Goal: Task Accomplishment & Management: Complete application form

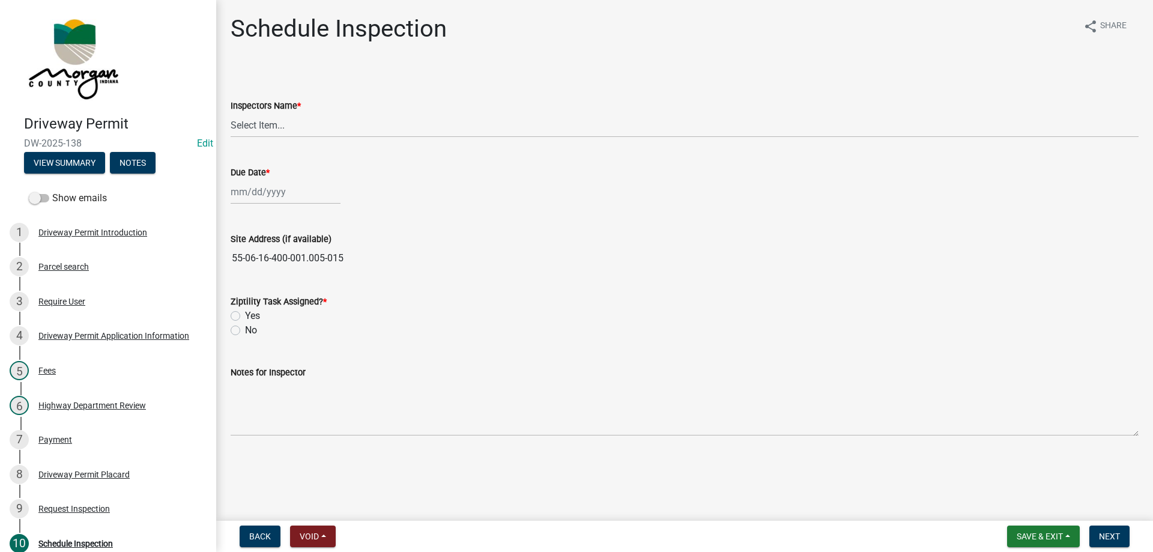
click at [56, 174] on div "Driveway Permit DW-2025-138 Edit View Summary Notes" at bounding box center [108, 141] width 197 height 71
click at [62, 167] on button "View Summary" at bounding box center [64, 163] width 81 height 22
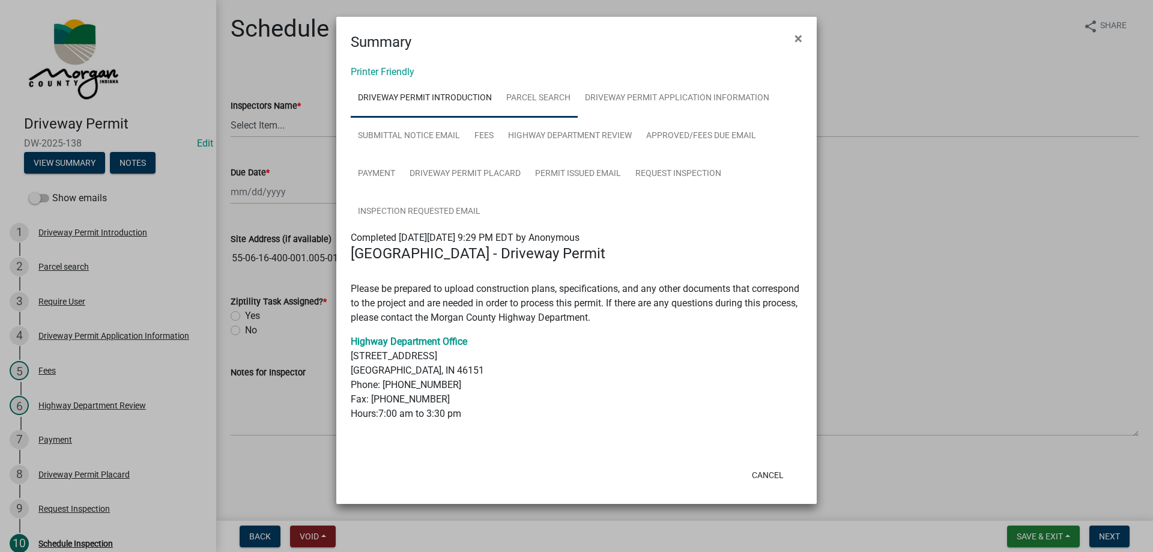
click at [548, 106] on link "Parcel search" at bounding box center [538, 98] width 79 height 38
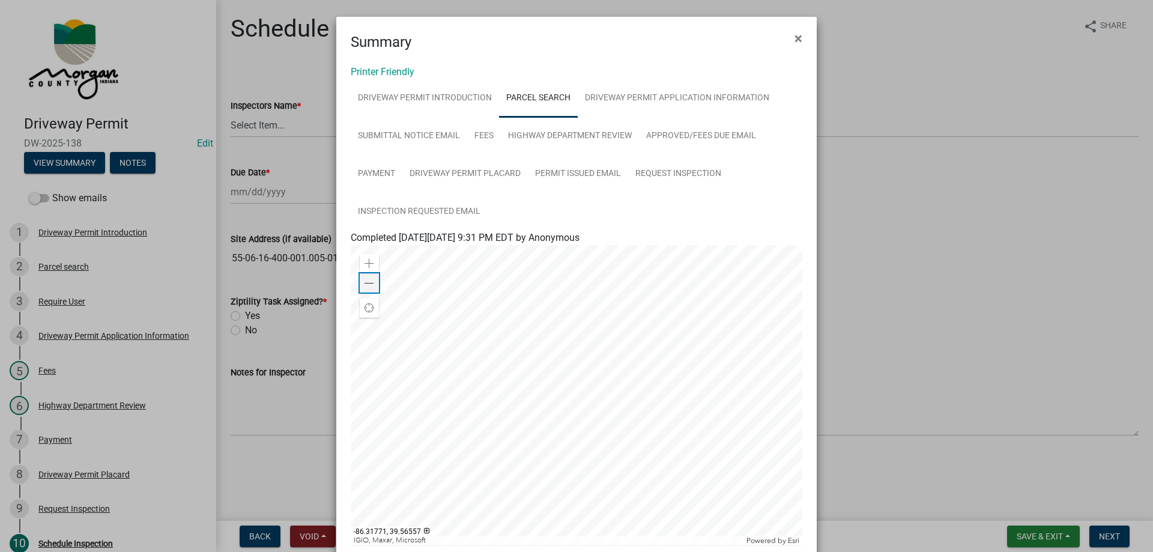
click at [364, 285] on span at bounding box center [369, 284] width 10 height 10
click at [662, 346] on div at bounding box center [576, 395] width 451 height 300
click at [360, 280] on div "Zoom out" at bounding box center [369, 282] width 19 height 19
click at [659, 105] on link "Driveway Permit Application Information" at bounding box center [677, 98] width 199 height 38
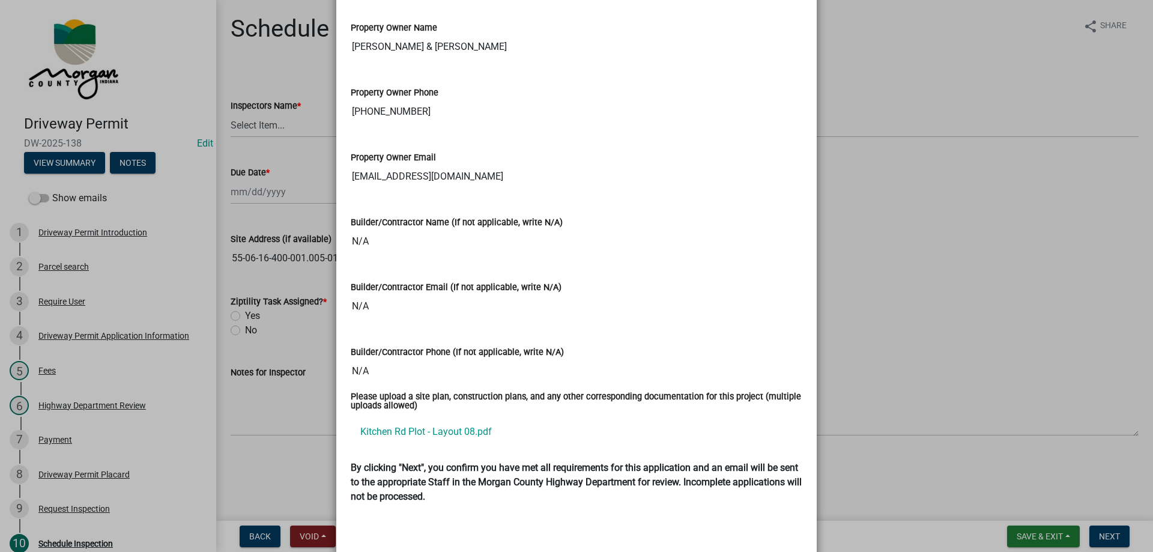
scroll to position [1501, 0]
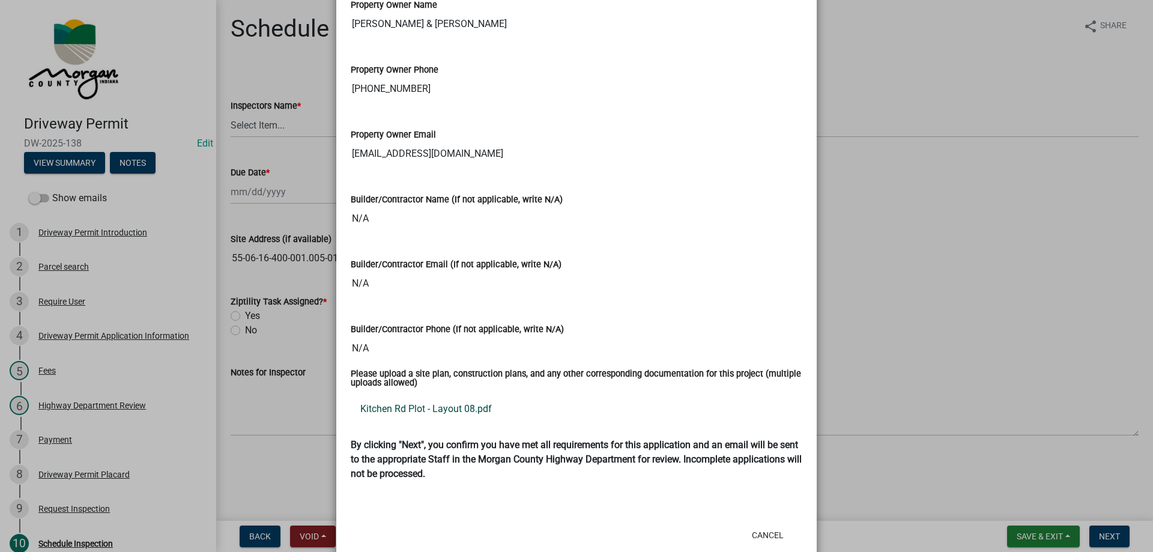
click at [475, 397] on link "Kitchen Rd Plot - Layout 08.pdf" at bounding box center [576, 408] width 451 height 29
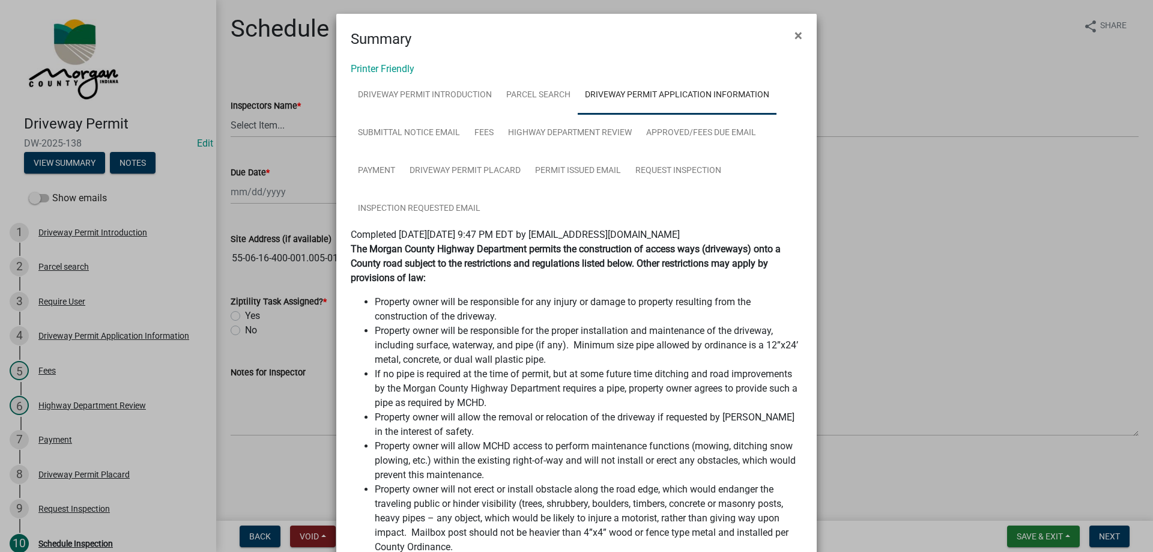
scroll to position [0, 0]
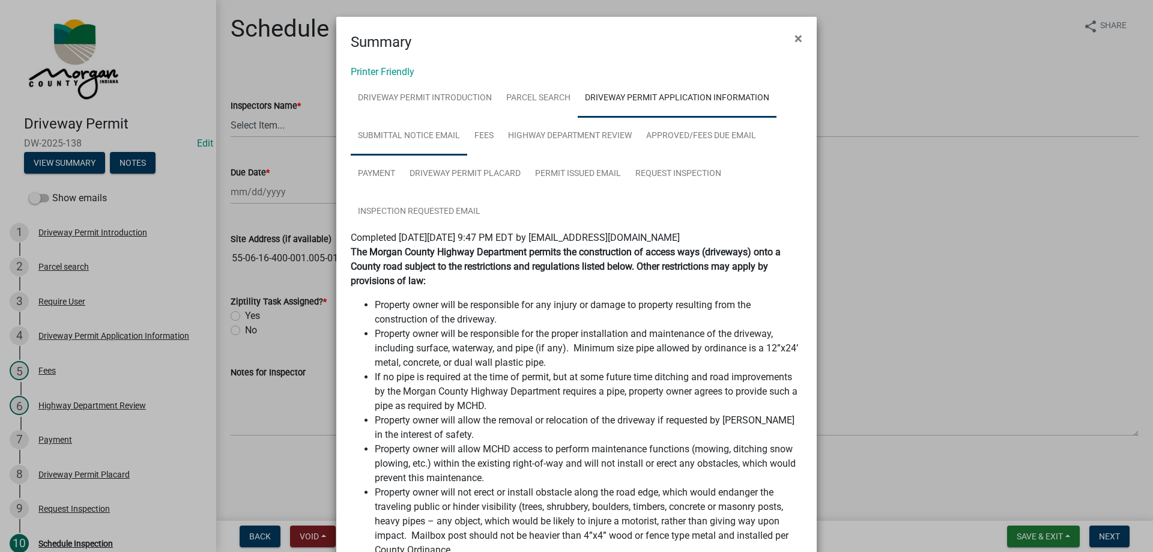
click at [358, 130] on link "Submittal Notice Email" at bounding box center [409, 136] width 116 height 38
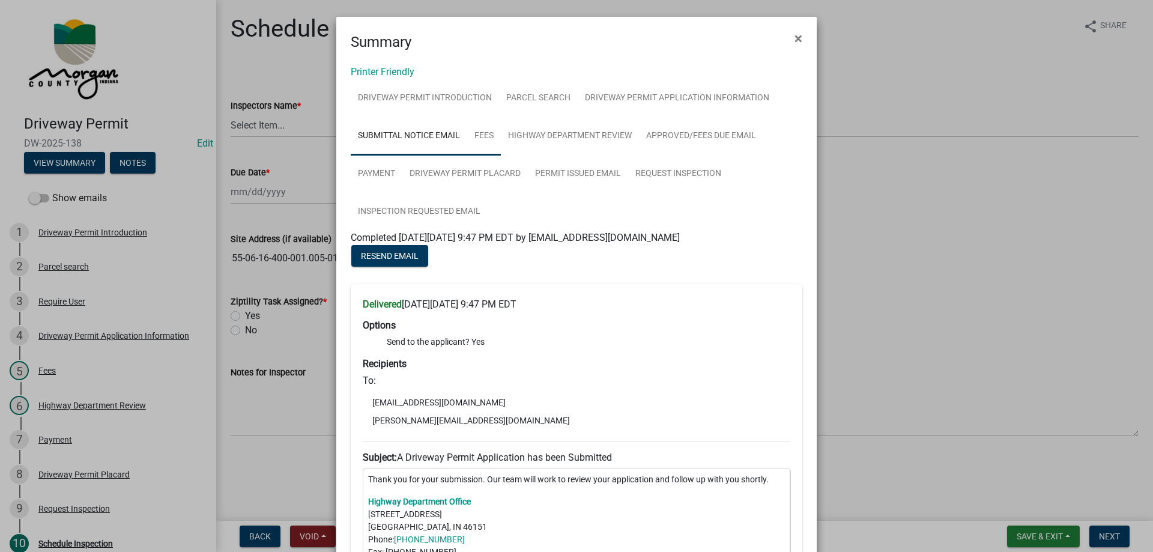
click at [490, 141] on link "Fees" at bounding box center [484, 136] width 34 height 38
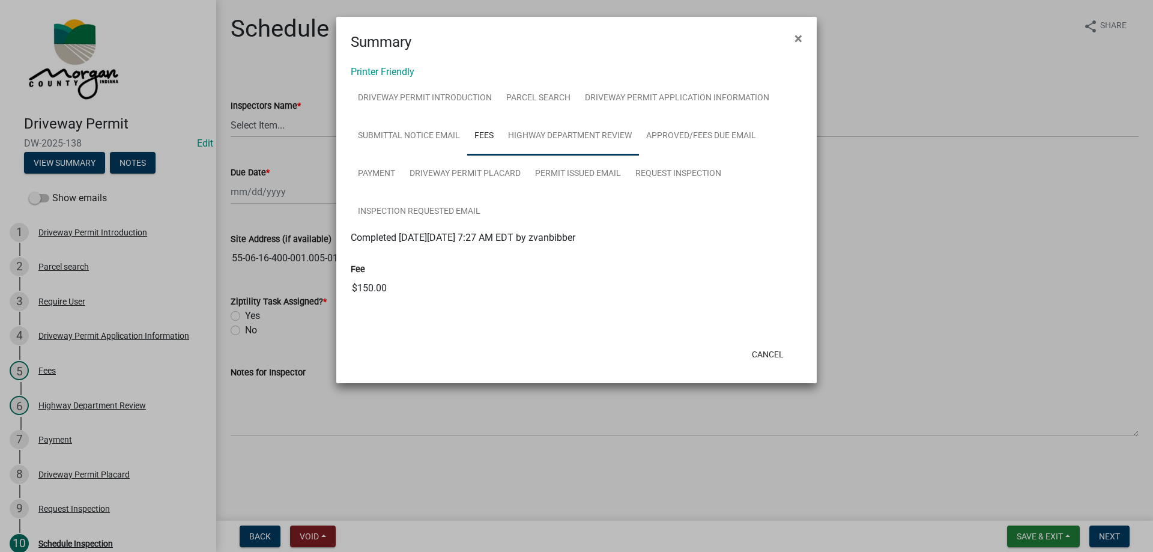
click at [583, 142] on link "Highway Department Review" at bounding box center [570, 136] width 138 height 38
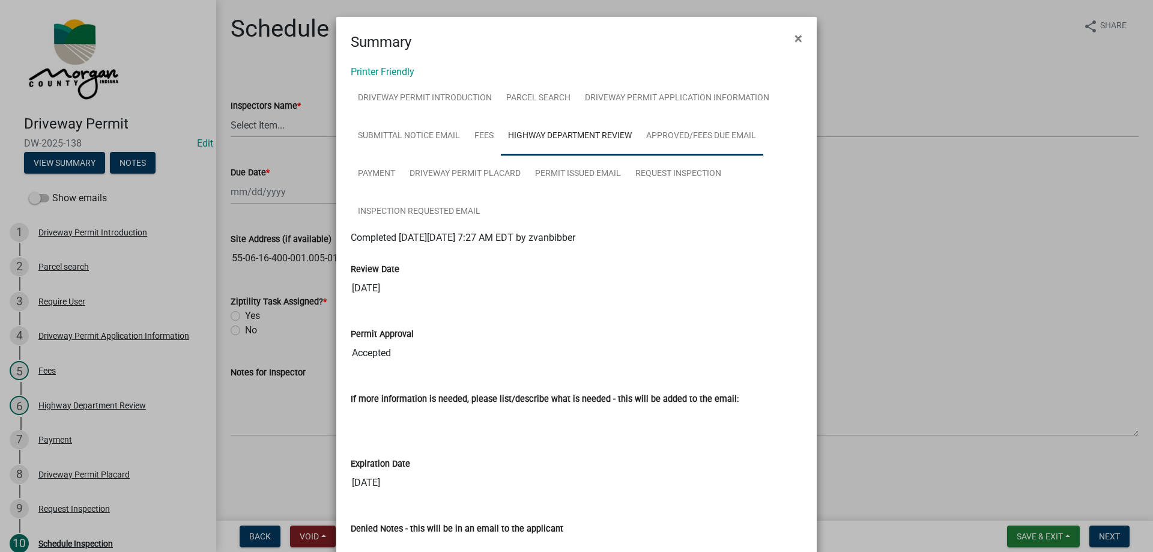
click at [734, 136] on link "Approved/Fees Due Email" at bounding box center [701, 136] width 124 height 38
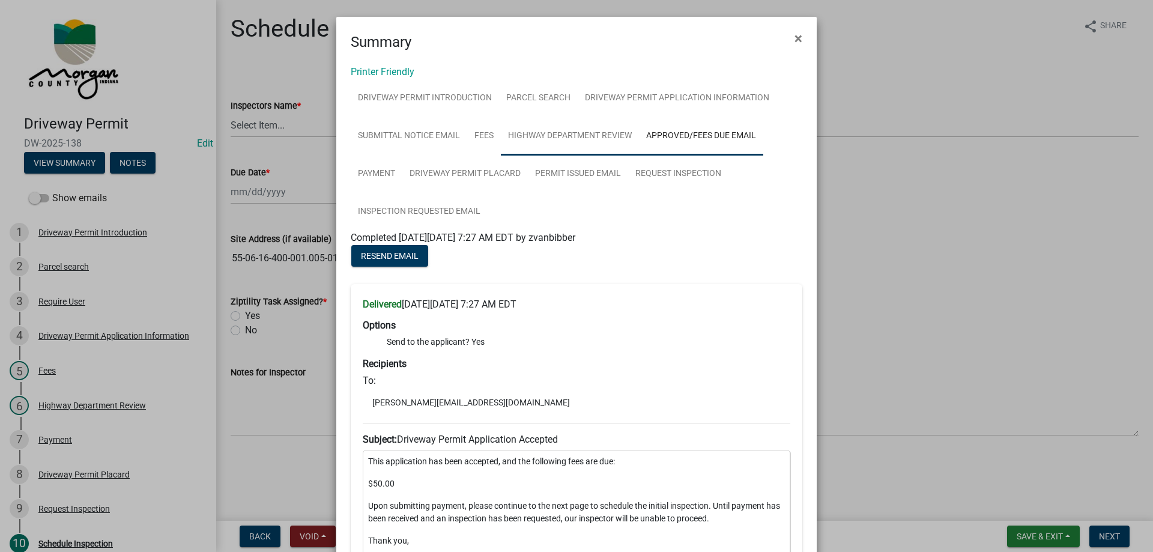
click at [579, 140] on link "Highway Department Review" at bounding box center [570, 136] width 138 height 38
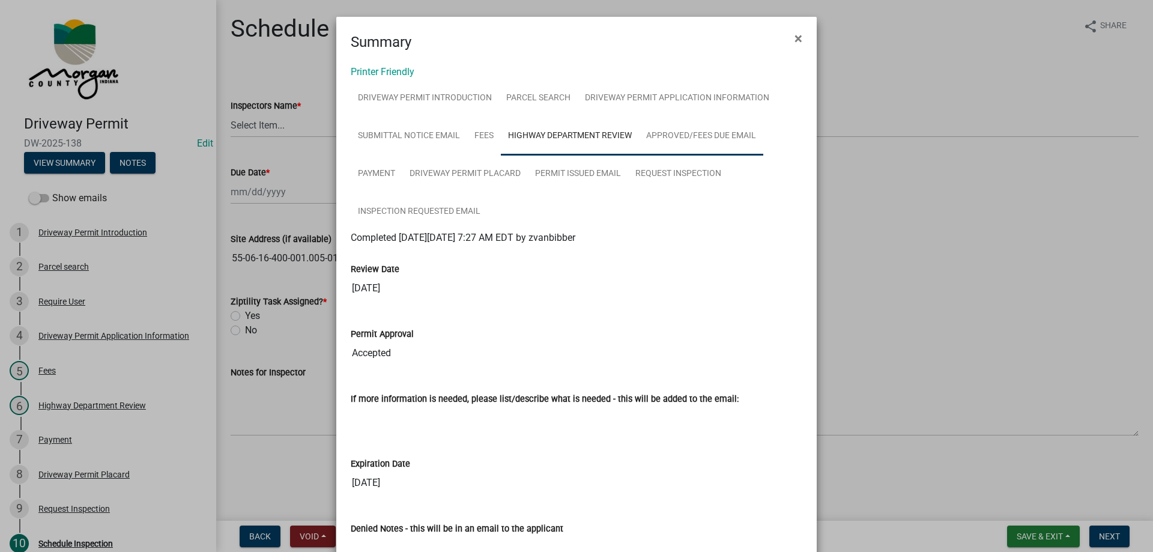
click at [723, 133] on link "Approved/Fees Due Email" at bounding box center [701, 136] width 124 height 38
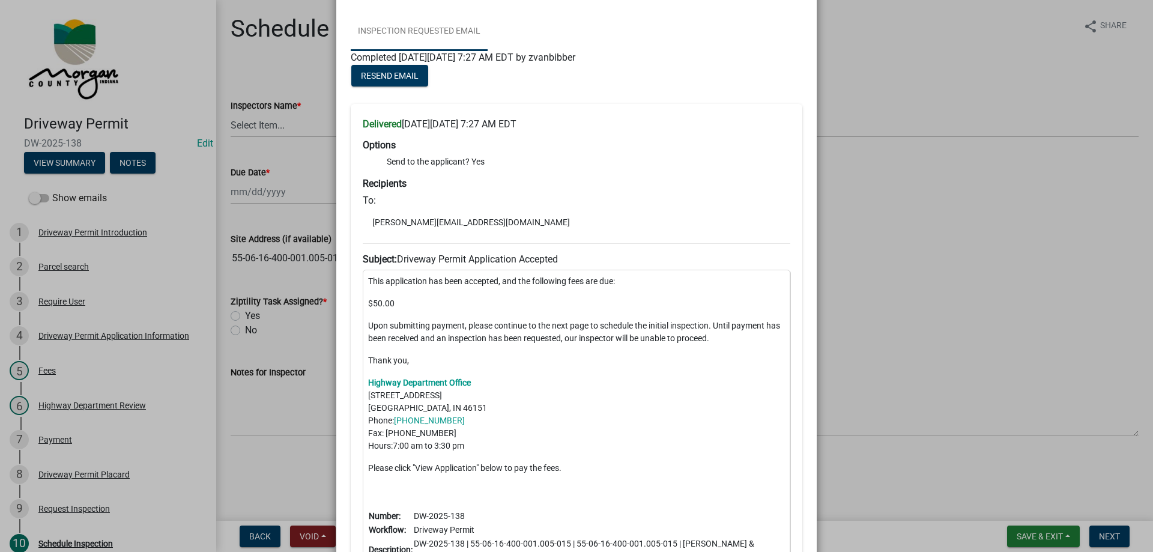
scroll to position [120, 0]
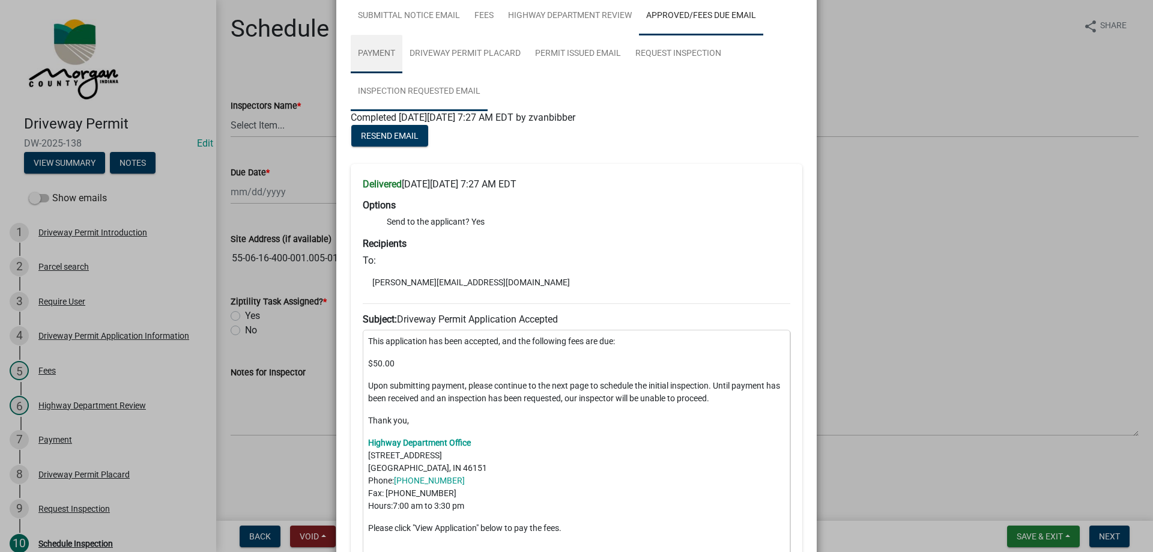
click at [370, 47] on link "Payment" at bounding box center [377, 54] width 52 height 38
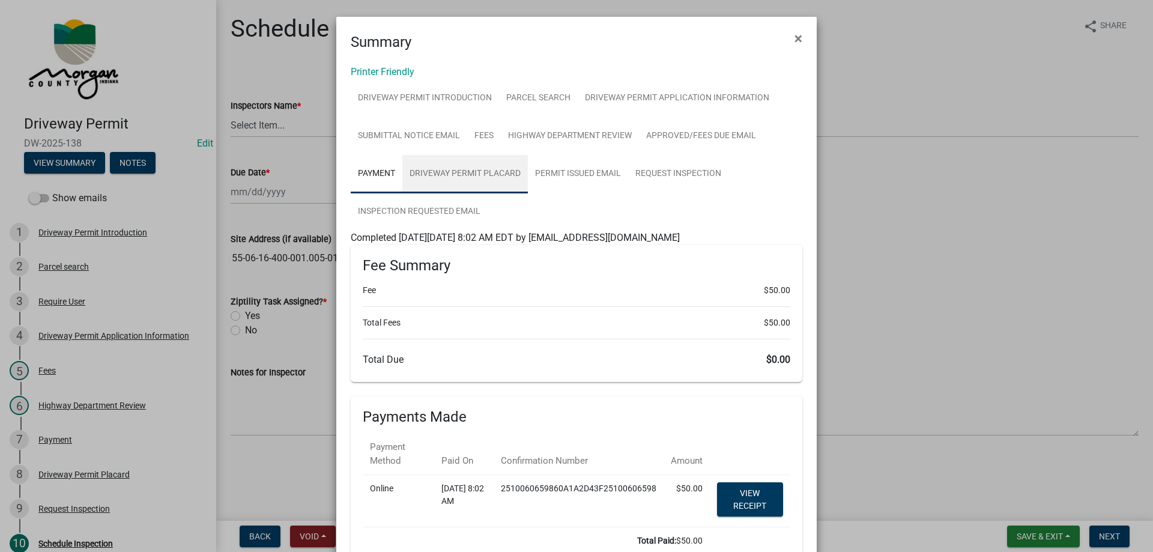
click at [505, 177] on link "Driveway Permit Placard" at bounding box center [464, 174] width 125 height 38
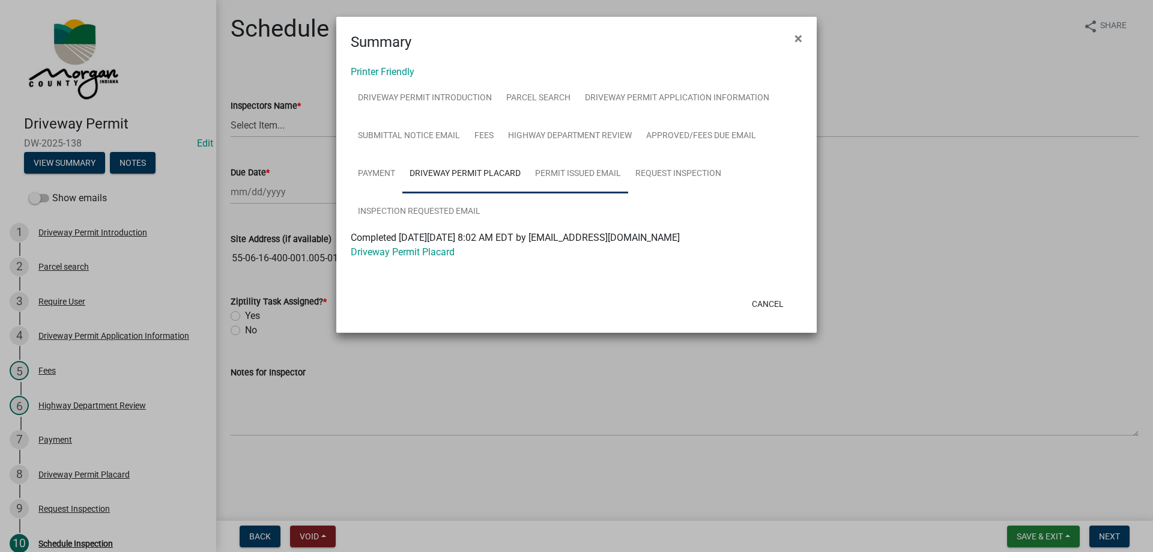
click at [603, 186] on link "Permit Issued Email" at bounding box center [578, 174] width 100 height 38
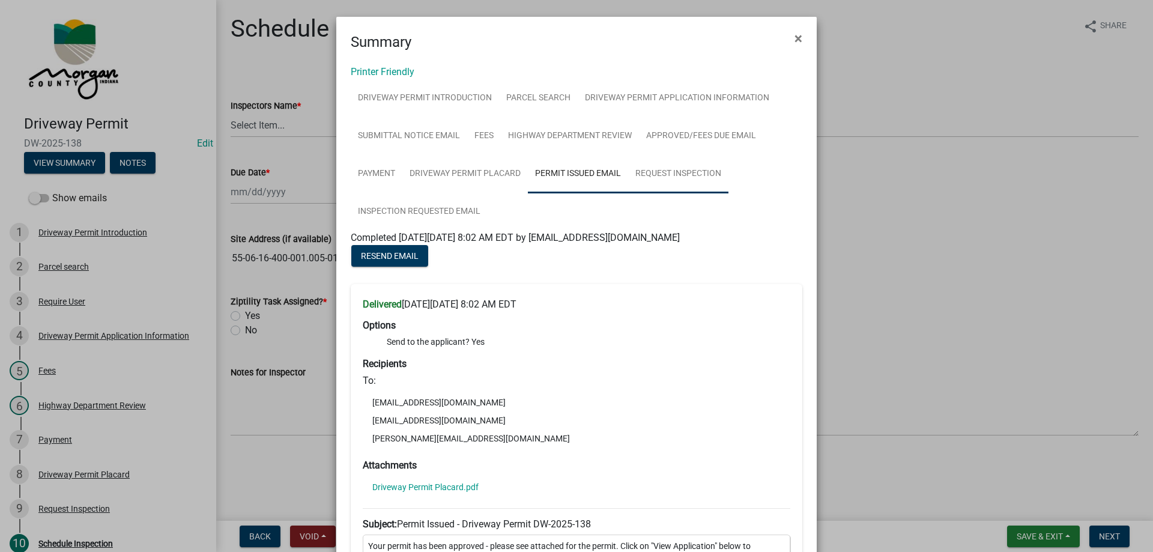
click at [684, 171] on link "Request Inspection" at bounding box center [678, 174] width 100 height 38
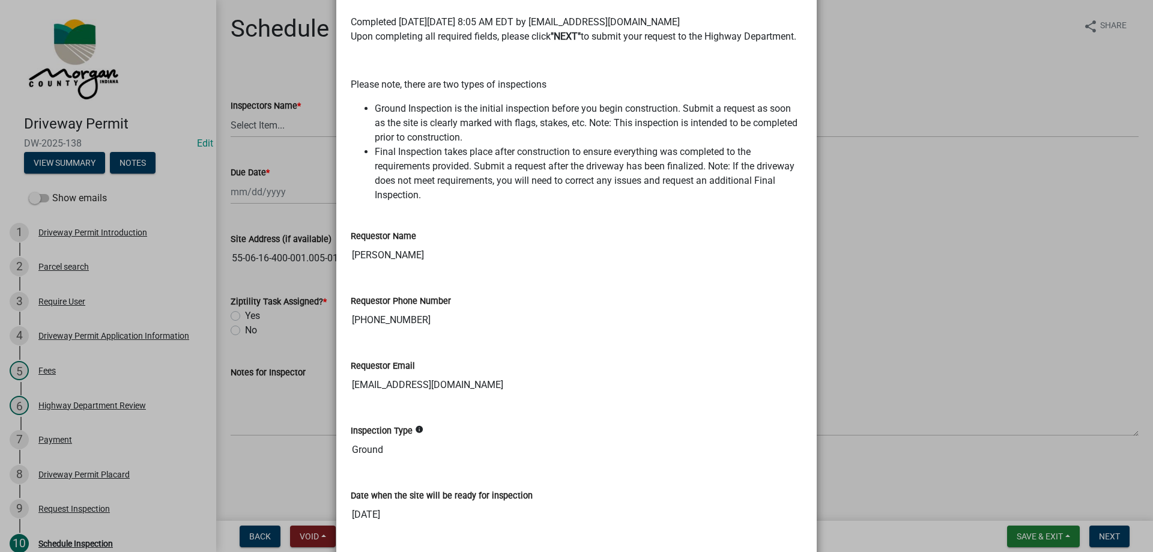
scroll to position [60, 0]
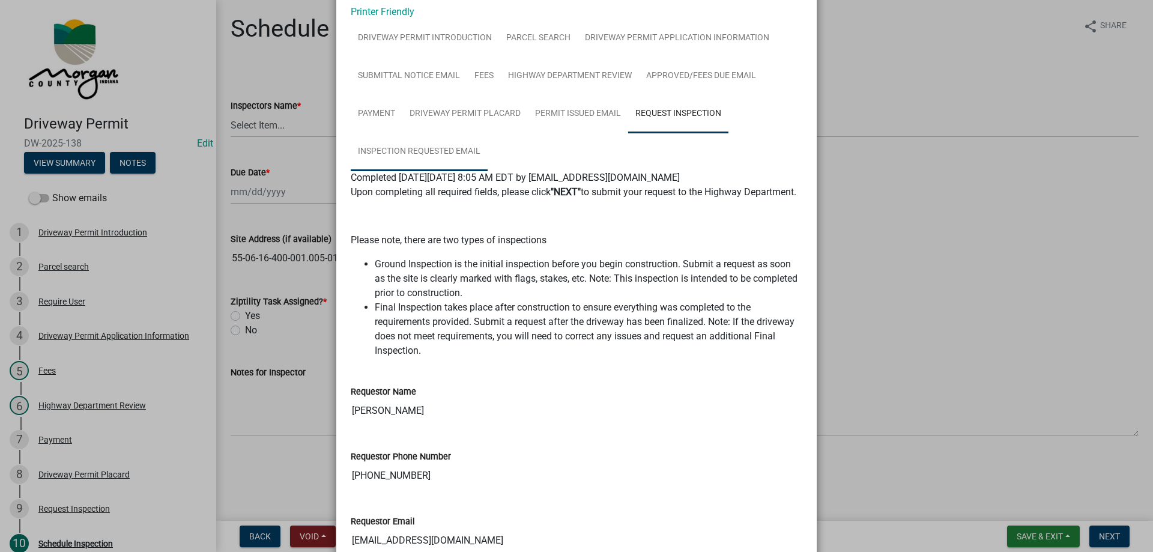
click at [426, 149] on link "Inspection Requested Email" at bounding box center [419, 152] width 137 height 38
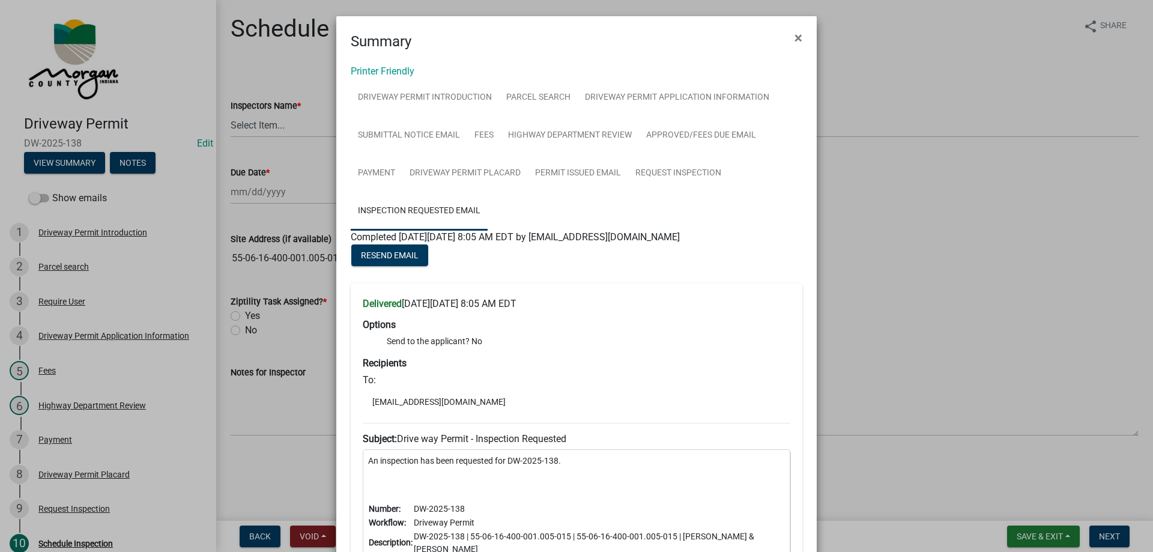
scroll to position [0, 0]
click at [552, 171] on link "Permit Issued Email" at bounding box center [578, 174] width 100 height 38
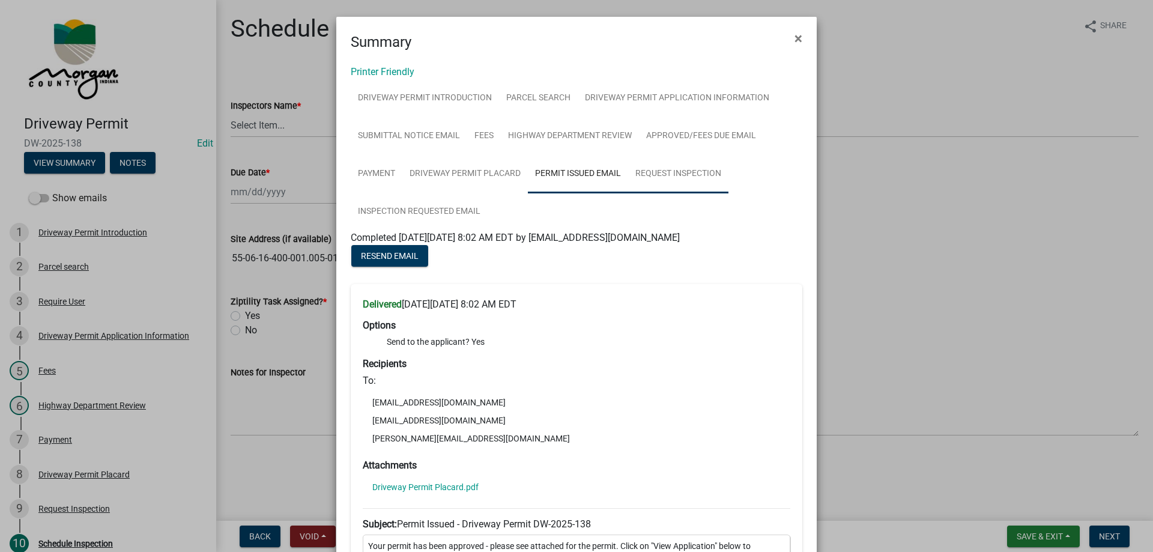
click at [713, 171] on link "Request Inspection" at bounding box center [678, 174] width 100 height 38
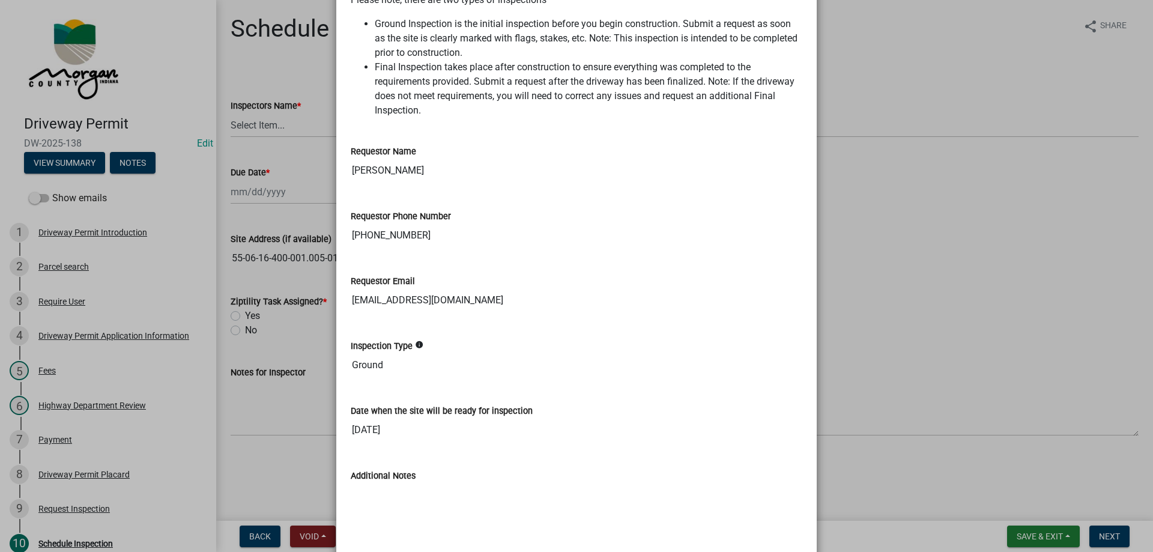
scroll to position [60, 0]
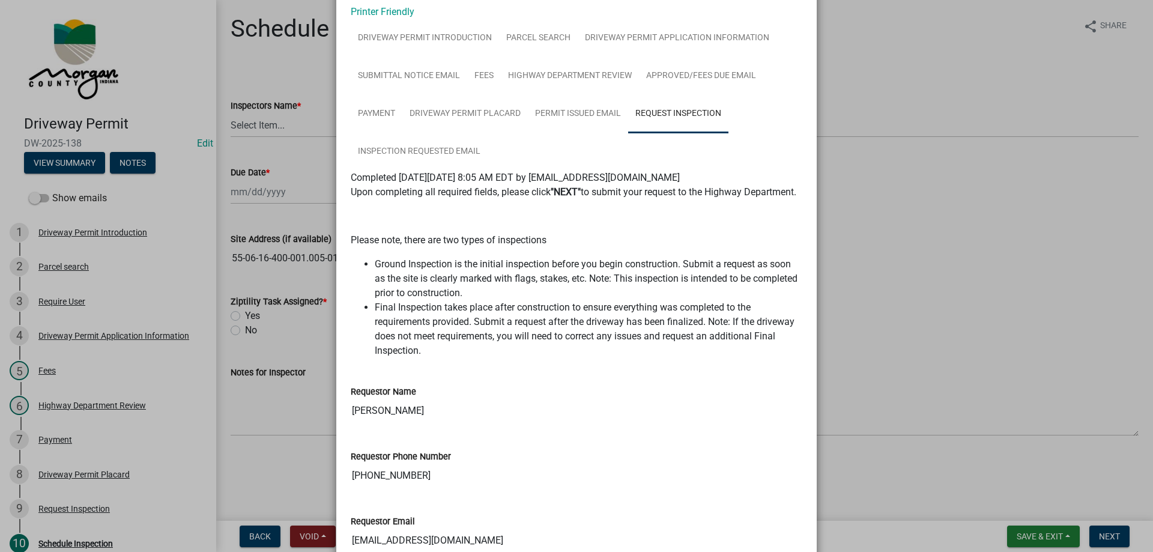
click at [80, 126] on ngb-modal-window "Summary × Printer Friendly Driveway Permit Introduction Parcel search Driveway …" at bounding box center [576, 276] width 1153 height 552
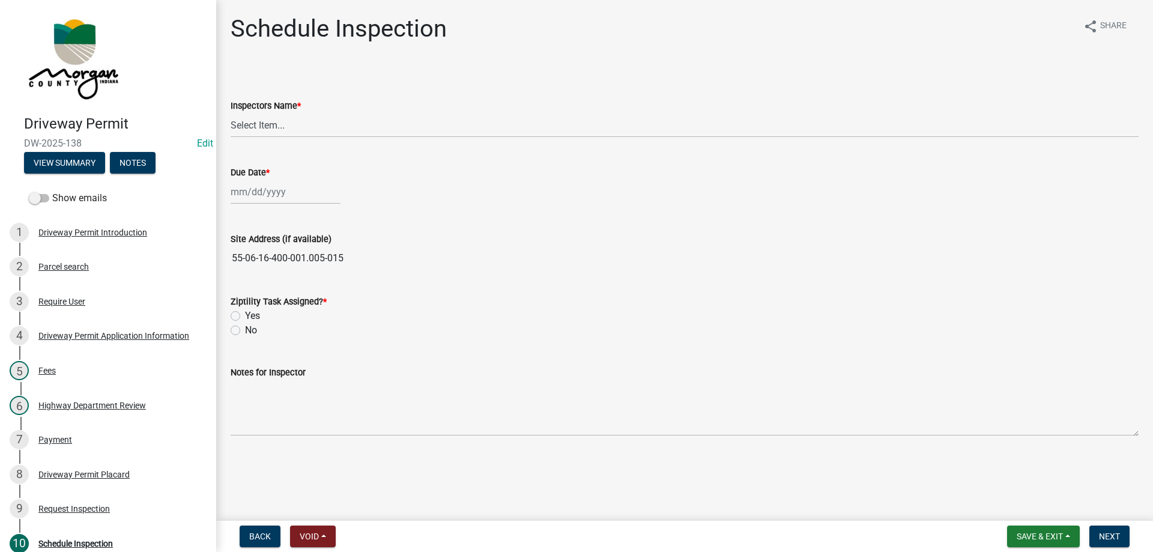
click at [80, 141] on span "DW-2025-138" at bounding box center [108, 142] width 168 height 11
copy span "DW-2025-138"
click at [82, 163] on button "View Summary" at bounding box center [64, 163] width 81 height 22
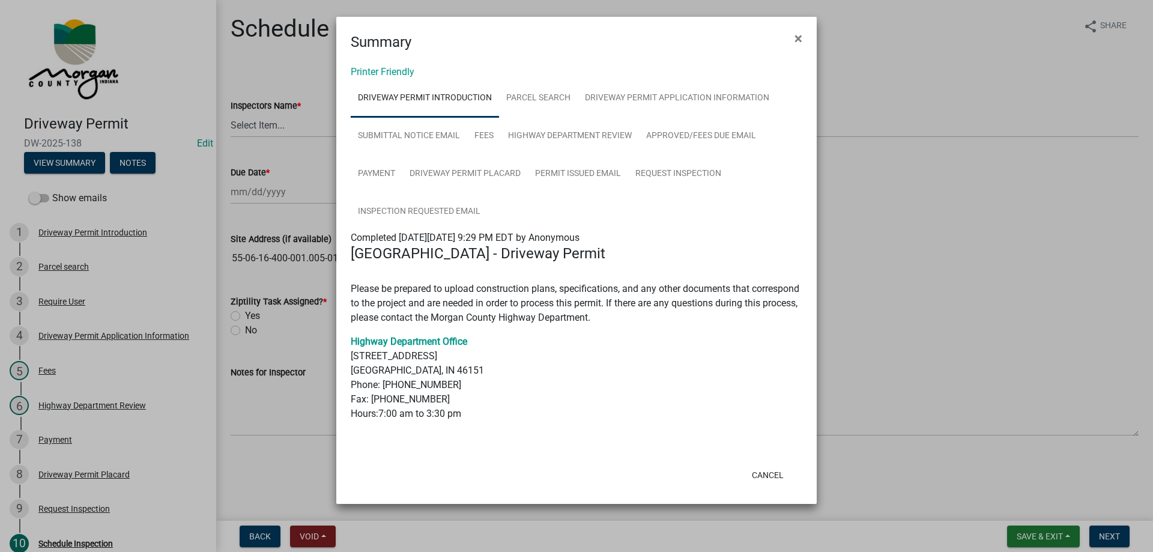
click at [99, 145] on ngb-modal-window "Summary × Printer Friendly Driveway Permit Introduction Parcel search Driveway …" at bounding box center [576, 276] width 1153 height 552
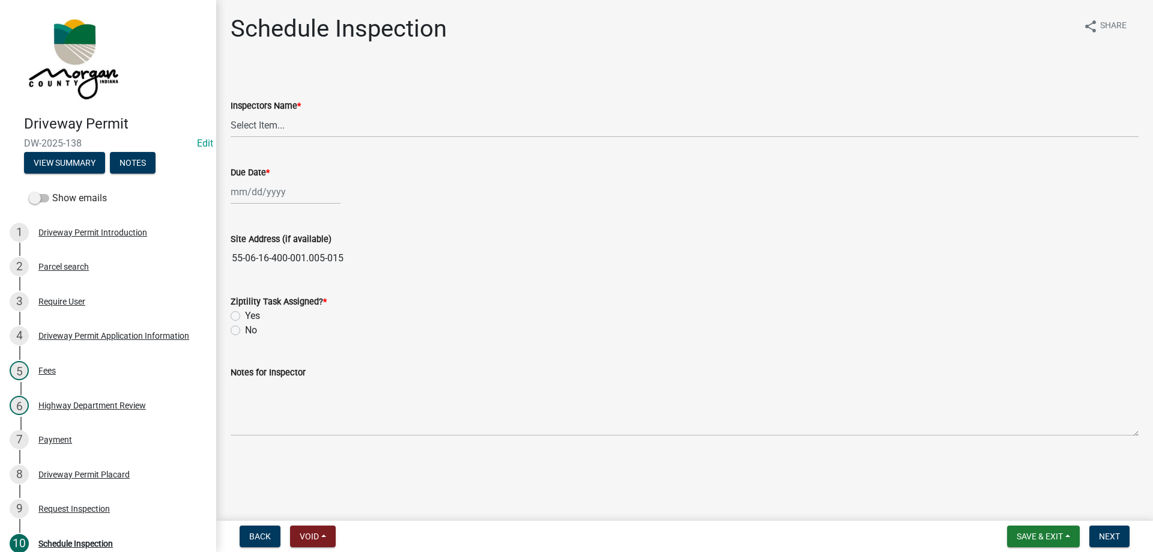
click at [74, 142] on span "DW-2025-138" at bounding box center [108, 142] width 168 height 11
copy span "DW-2025-138"
click at [71, 169] on button "View Summary" at bounding box center [64, 163] width 81 height 22
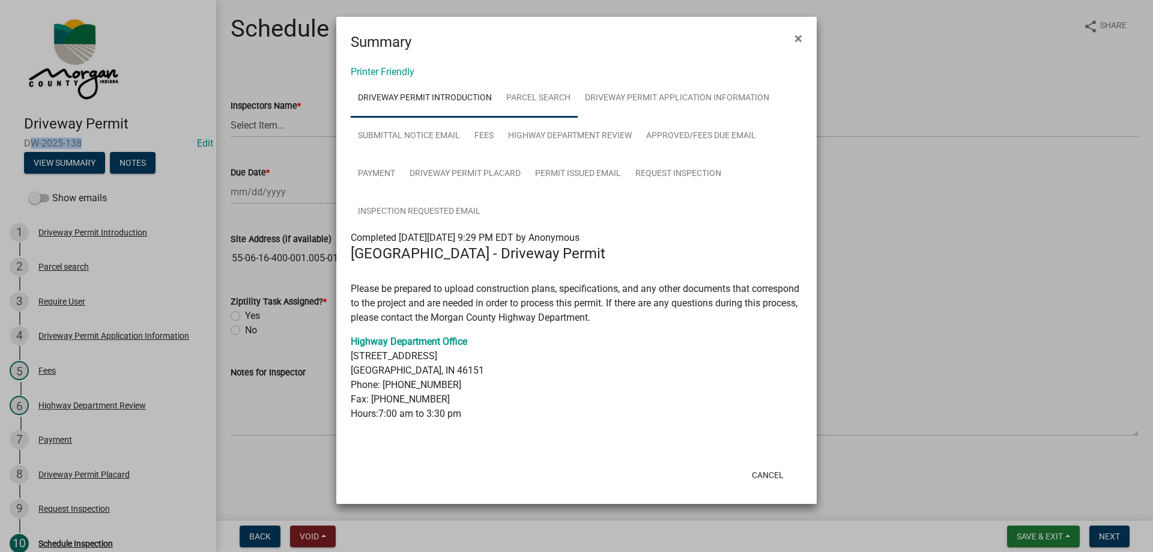
click at [562, 101] on link "Parcel search" at bounding box center [538, 98] width 79 height 38
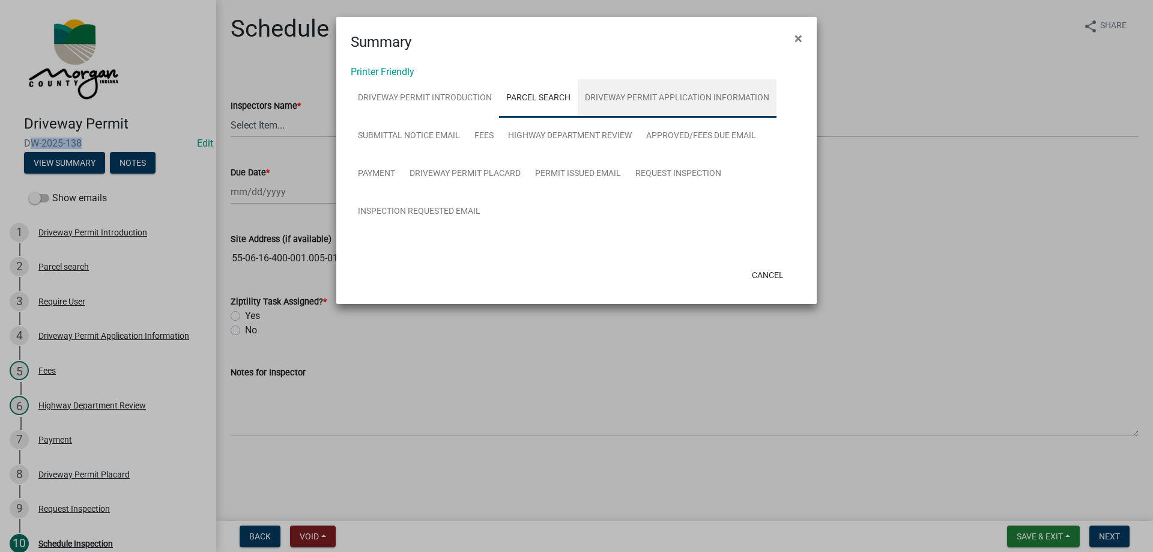
click at [617, 100] on link "Driveway Permit Application Information" at bounding box center [677, 98] width 199 height 38
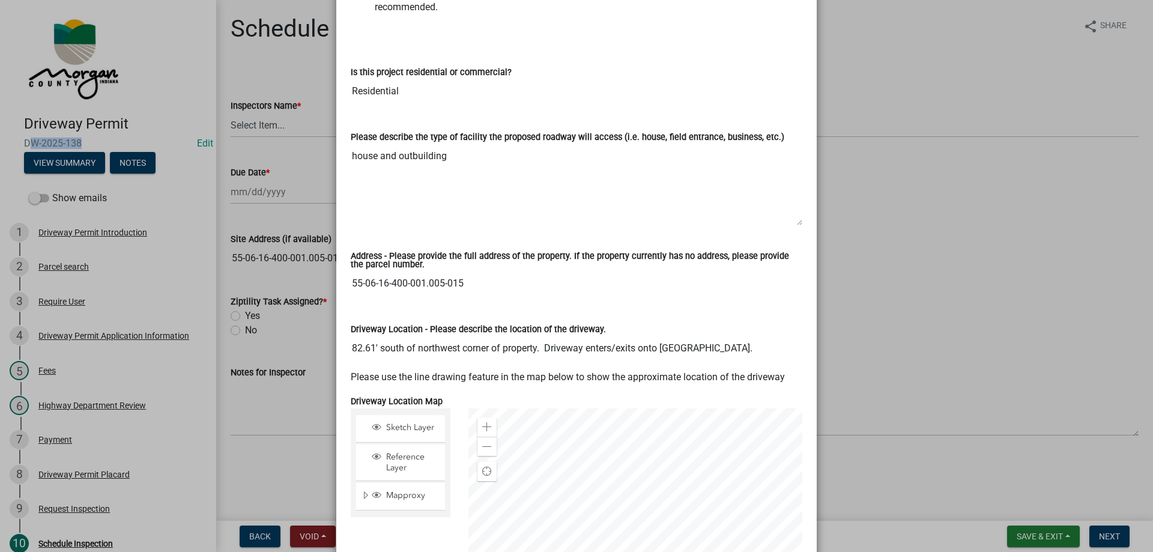
scroll to position [600, 0]
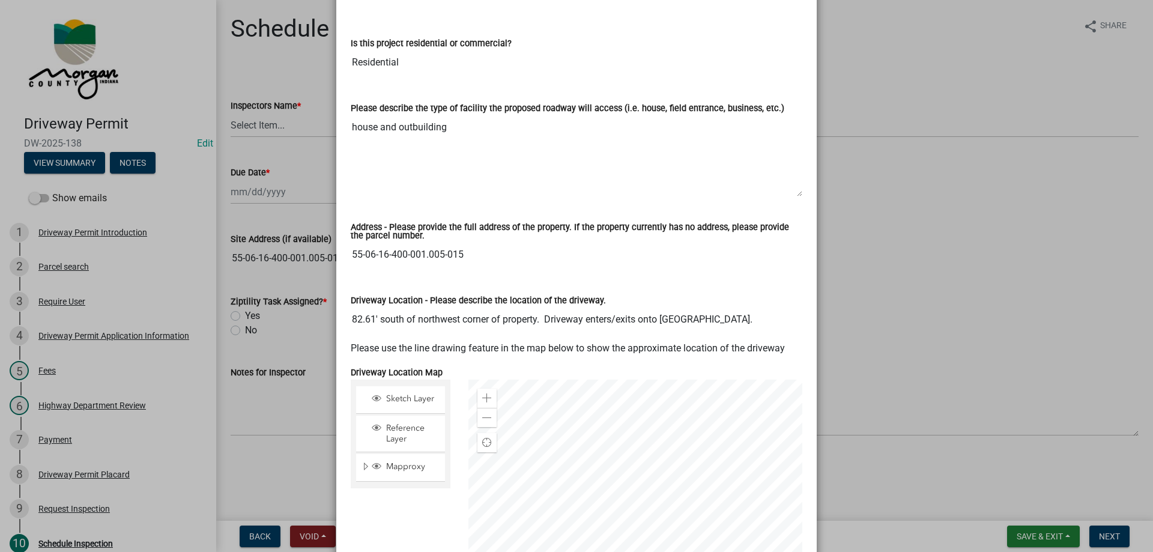
click at [390, 243] on input "55-06-16-400-001.005-015" at bounding box center [576, 255] width 451 height 24
click at [612, 257] on div "Address - Please provide the full address of the property. If the property curr…" at bounding box center [576, 242] width 469 height 70
drag, startPoint x: 349, startPoint y: 308, endPoint x: 767, endPoint y: 323, distance: 418.1
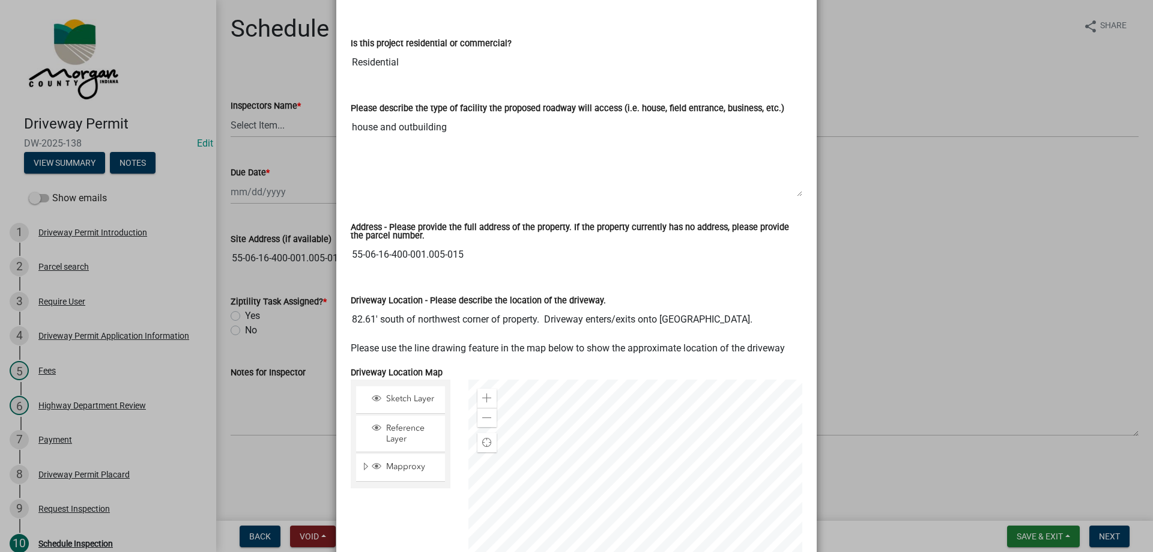
click at [767, 323] on div "Driveway Location - Please describe the location of the driveway. 82.61' south …" at bounding box center [576, 308] width 469 height 65
click at [753, 307] on input "82.61' south of northwest corner of property. Driveway enters/exits onto [GEOGR…" at bounding box center [576, 319] width 451 height 24
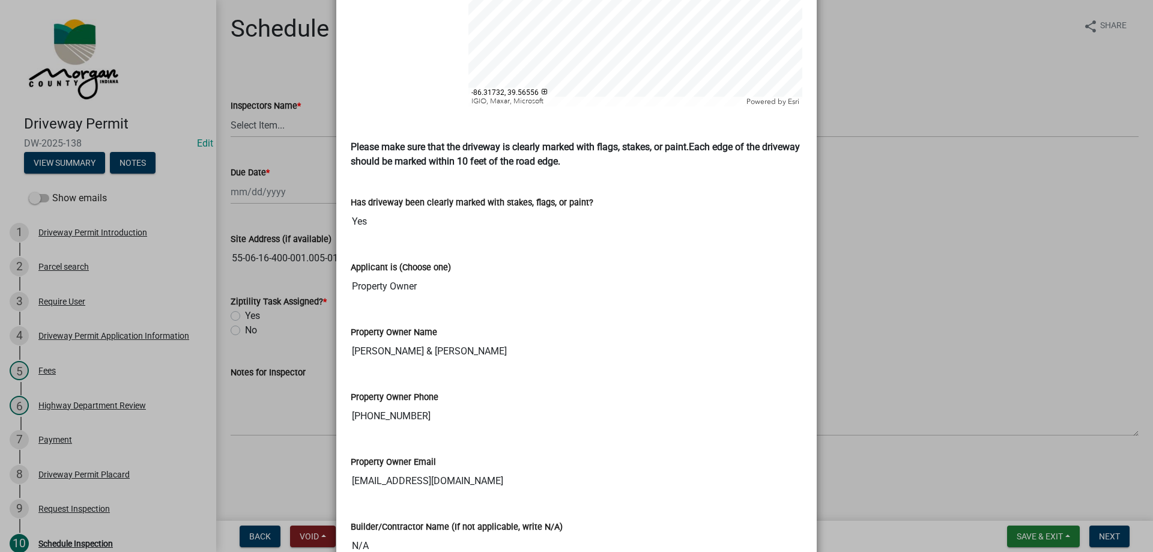
scroll to position [1156, 0]
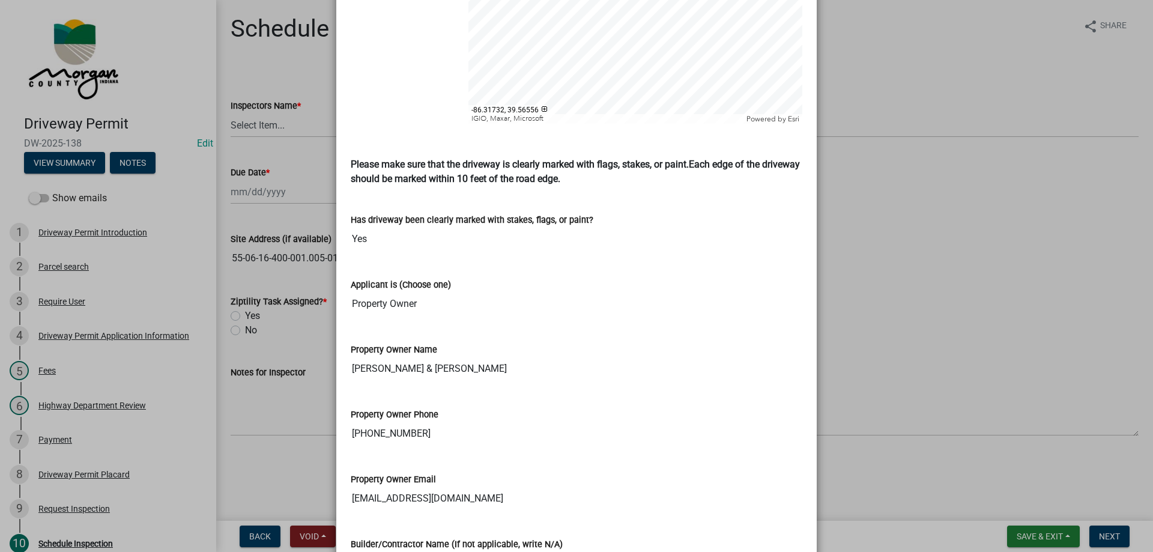
click at [427, 357] on input "[PERSON_NAME] & [PERSON_NAME]" at bounding box center [576, 369] width 451 height 24
click at [384, 421] on input "[PHONE_NUMBER]" at bounding box center [576, 433] width 451 height 24
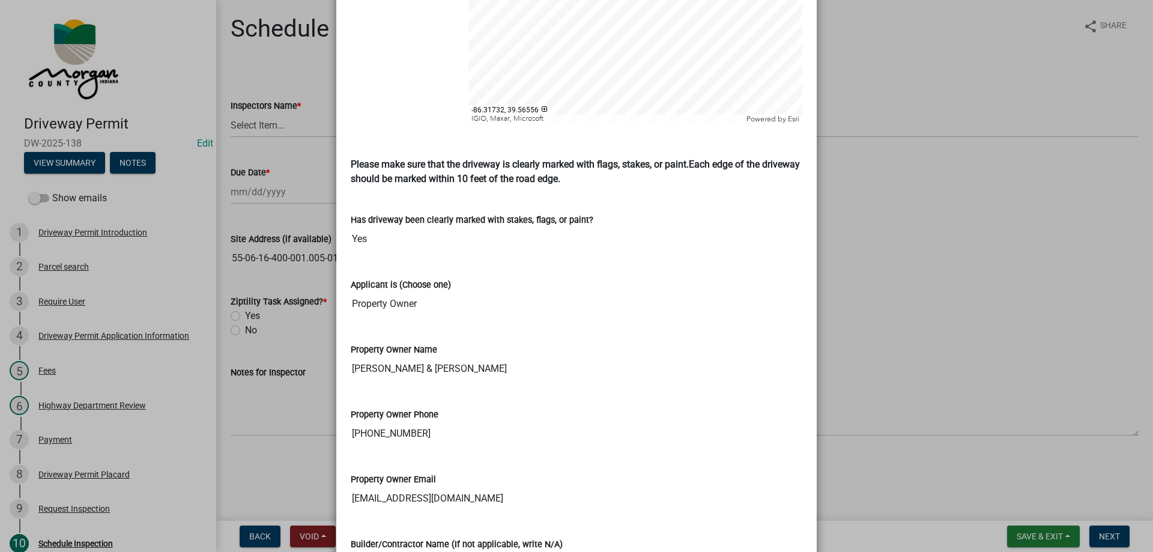
click at [384, 421] on input "[PHONE_NUMBER]" at bounding box center [576, 433] width 451 height 24
click at [404, 486] on input "[EMAIL_ADDRESS][DOMAIN_NAME]" at bounding box center [576, 498] width 451 height 24
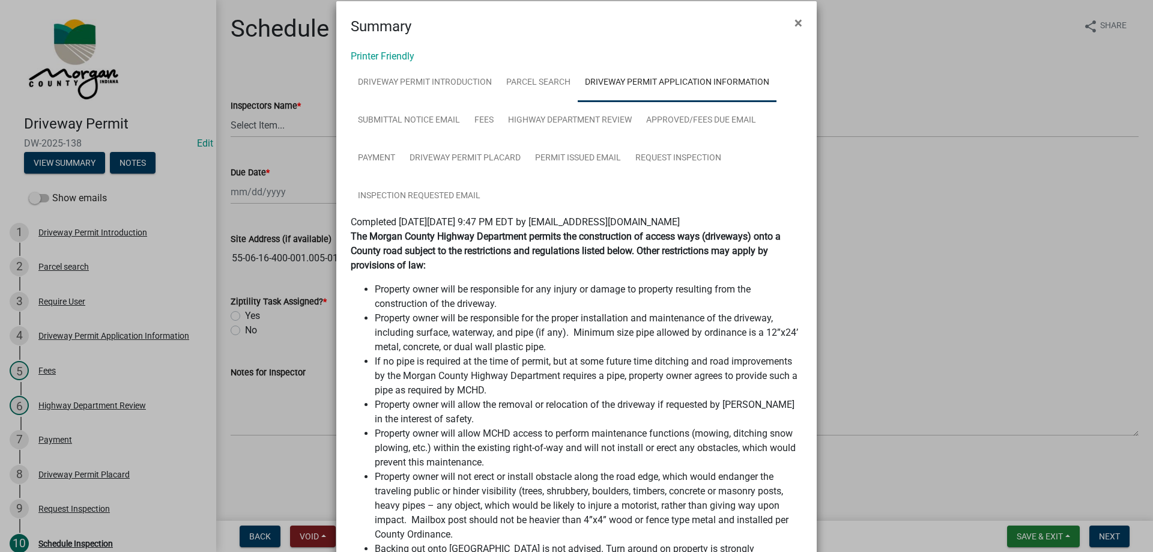
scroll to position [0, 0]
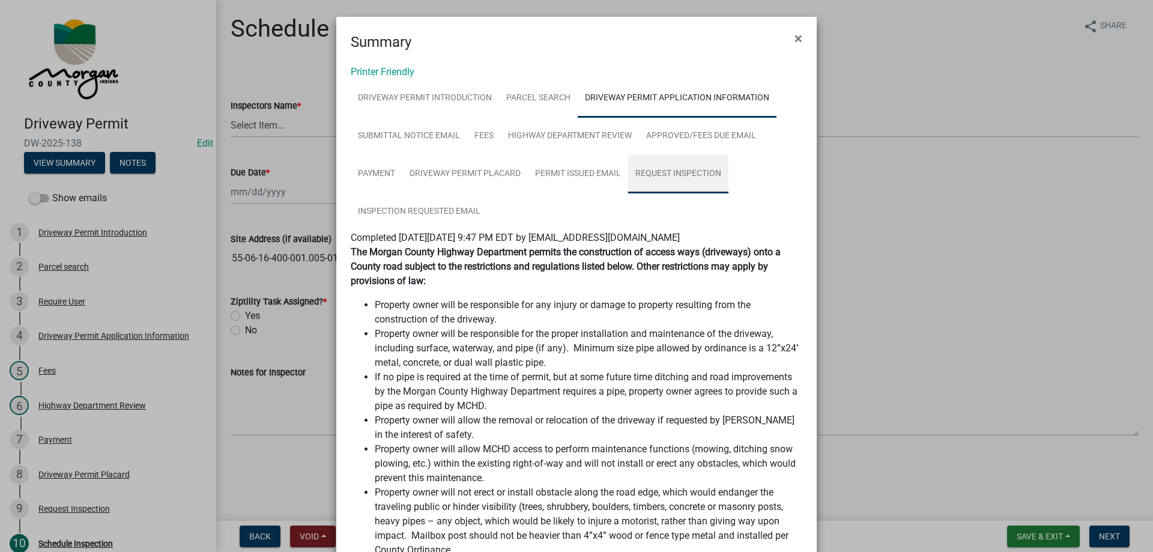
click at [671, 177] on link "Request Inspection" at bounding box center [678, 174] width 100 height 38
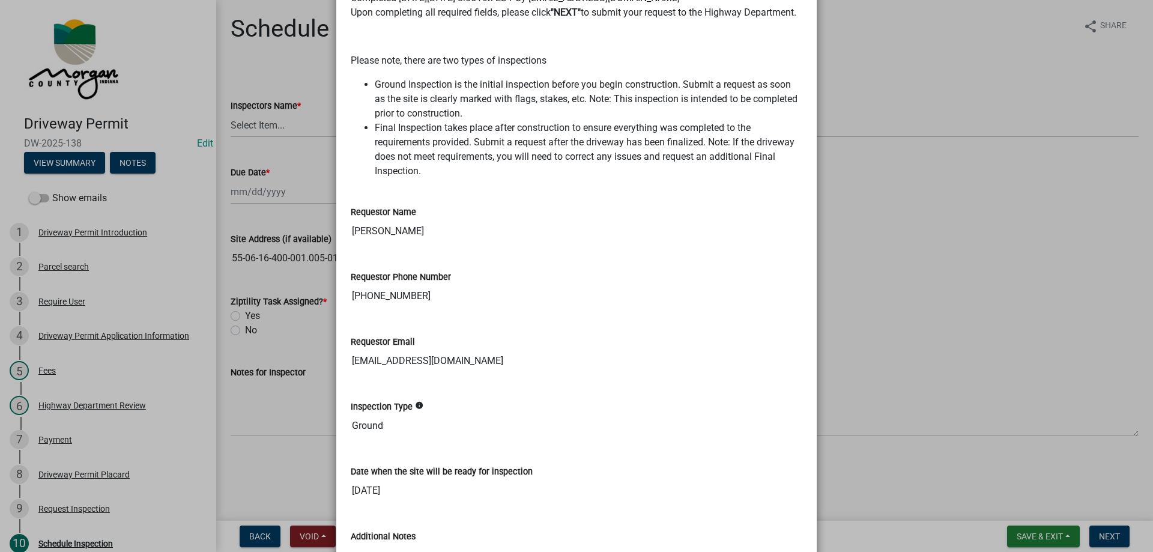
scroll to position [480, 0]
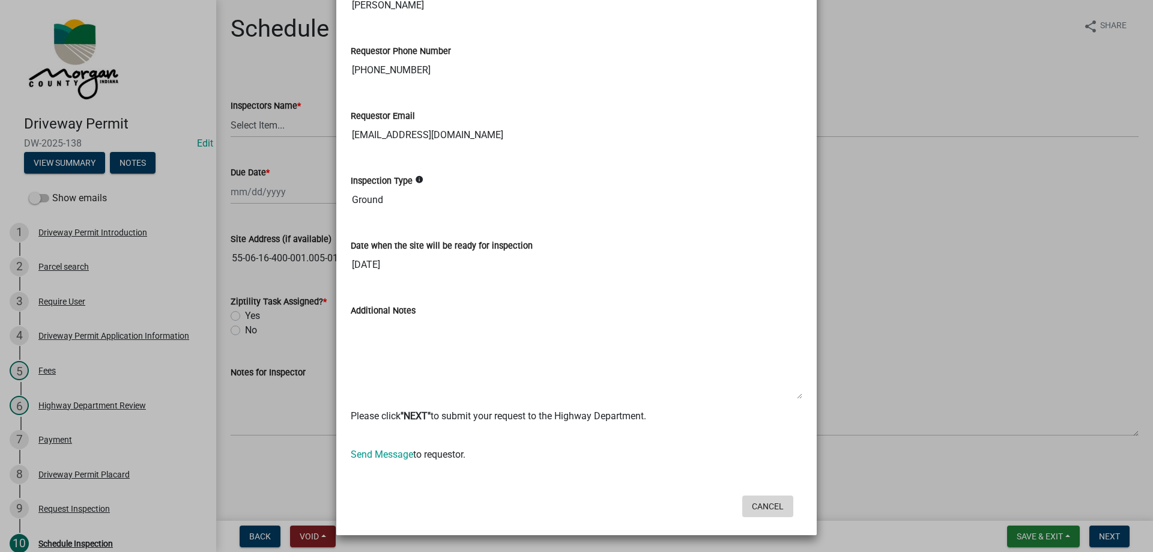
click at [762, 504] on button "Cancel" at bounding box center [767, 506] width 51 height 22
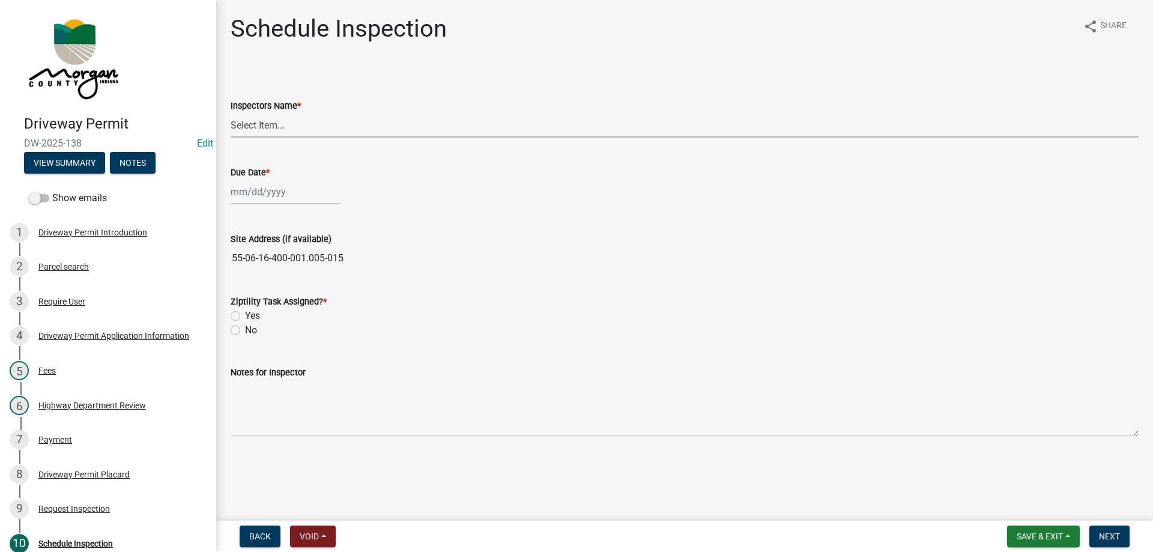
click at [259, 118] on select "Select Item... zvanbibber ([PERSON_NAME]) [PERSON_NAME] ([PERSON_NAME]) cwilson…" at bounding box center [685, 125] width 908 height 25
select select "f43c685e-11f8-4afe-9ab5-5cb009ced6b8"
click at [231, 113] on select "Select Item... zvanbibber ([PERSON_NAME]) [PERSON_NAME] ([PERSON_NAME]) cwilson…" at bounding box center [685, 125] width 908 height 25
click at [254, 199] on div at bounding box center [286, 192] width 110 height 25
select select "10"
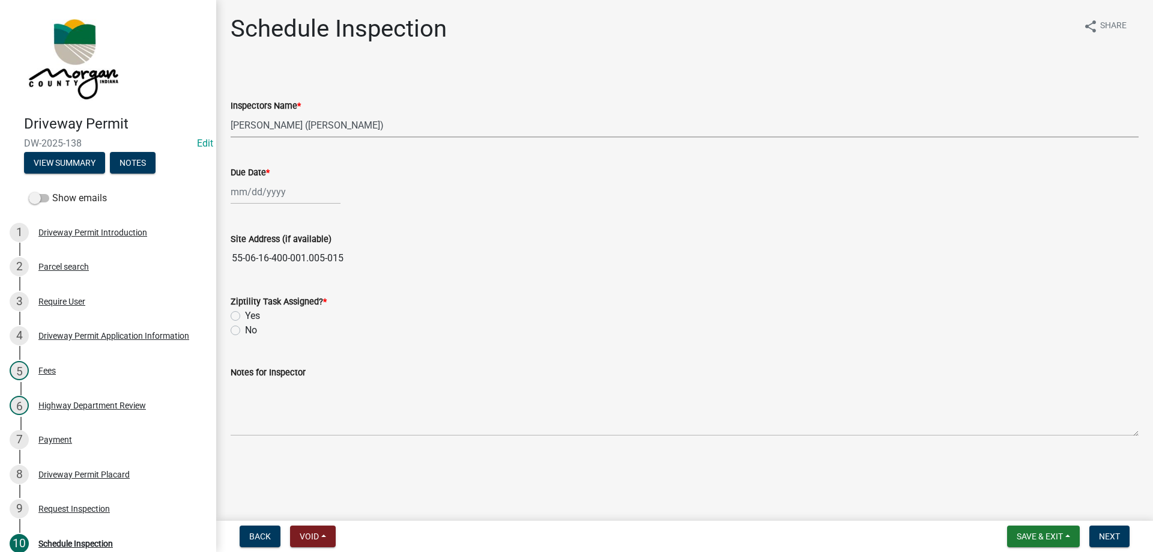
select select "2025"
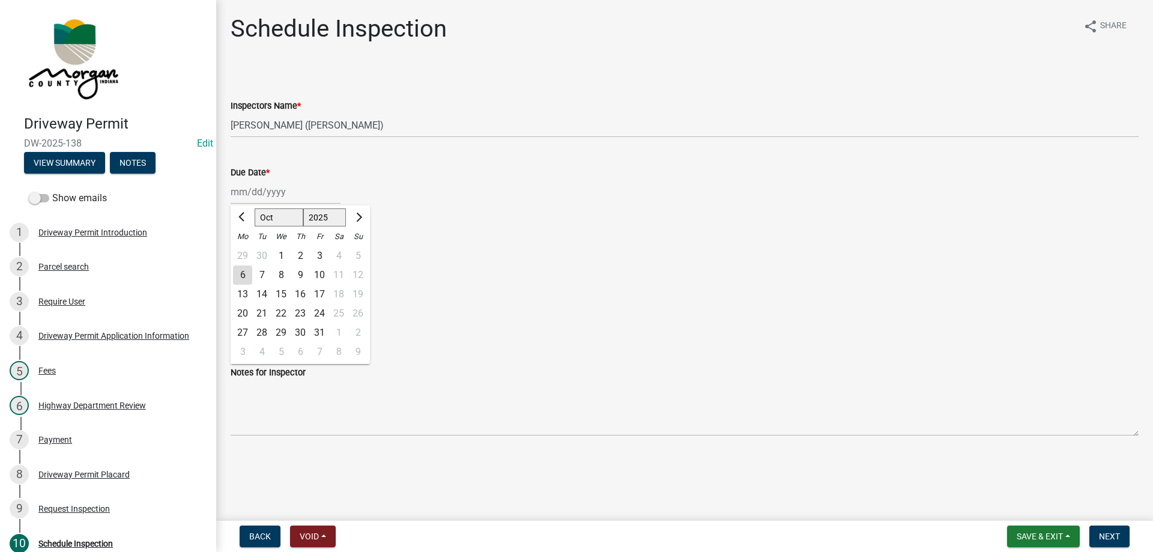
click at [235, 288] on div "13" at bounding box center [242, 294] width 19 height 19
type input "[DATE]"
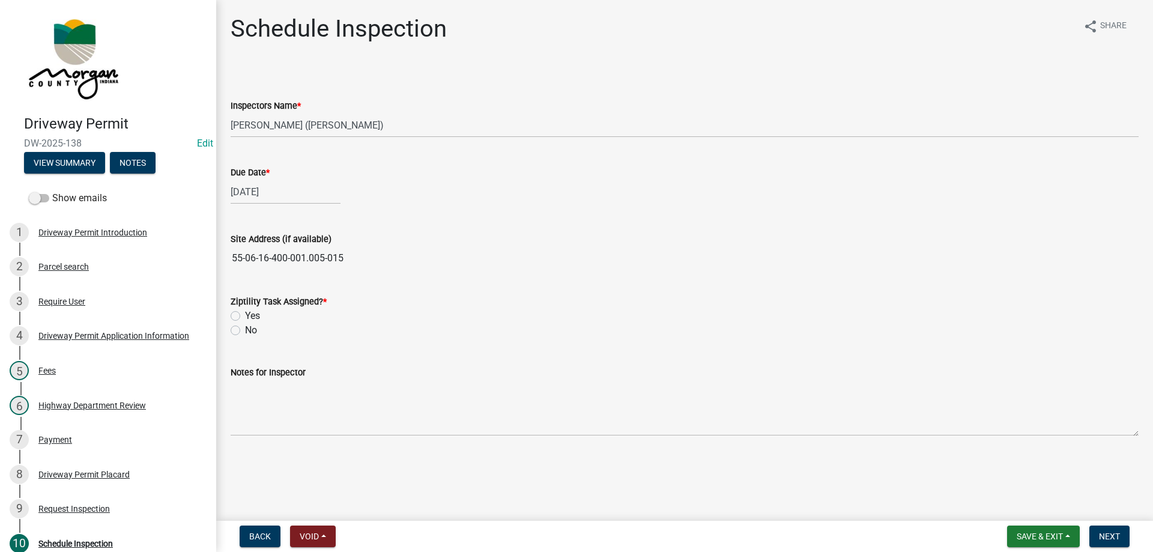
click at [245, 318] on label "Yes" at bounding box center [252, 316] width 15 height 14
click at [245, 316] on input "Yes" at bounding box center [249, 313] width 8 height 8
radio input "true"
click at [1100, 538] on span "Next" at bounding box center [1109, 536] width 21 height 10
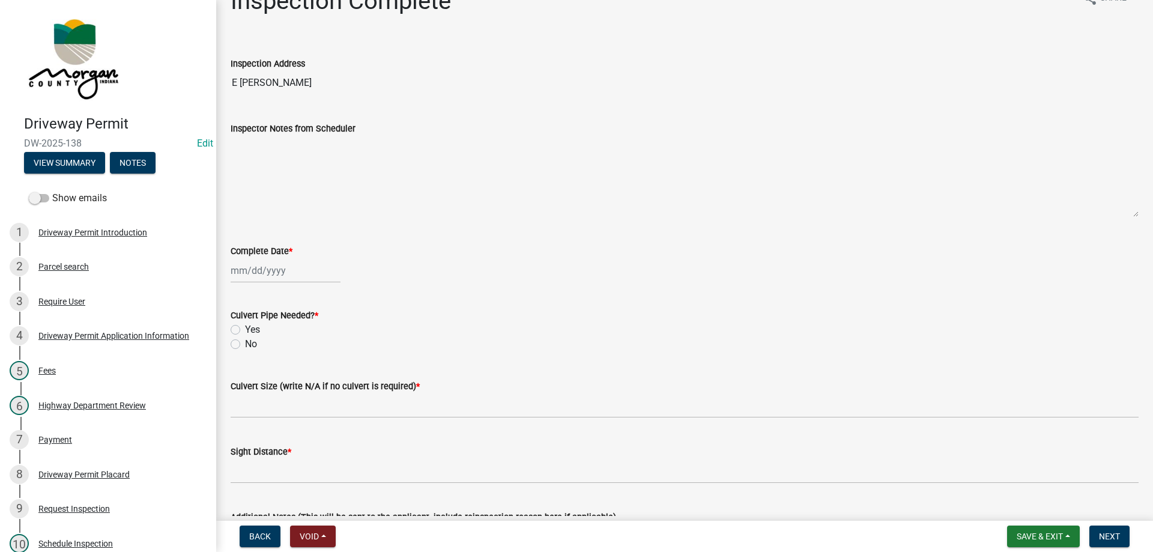
scroll to position [0, 0]
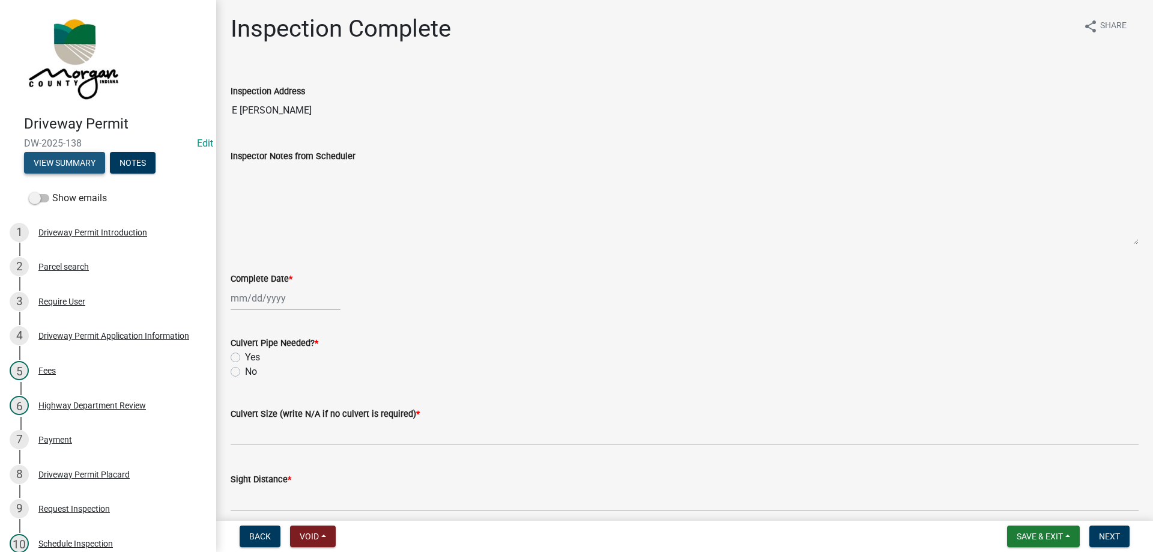
click at [56, 161] on button "View Summary" at bounding box center [64, 163] width 81 height 22
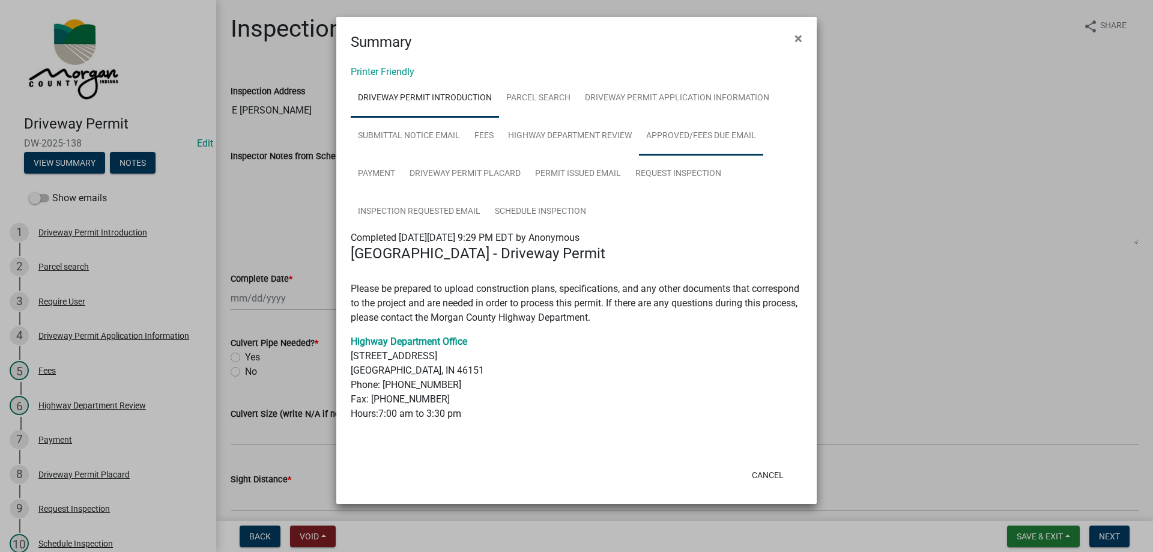
click at [705, 140] on link "Approved/Fees Due Email" at bounding box center [701, 136] width 124 height 38
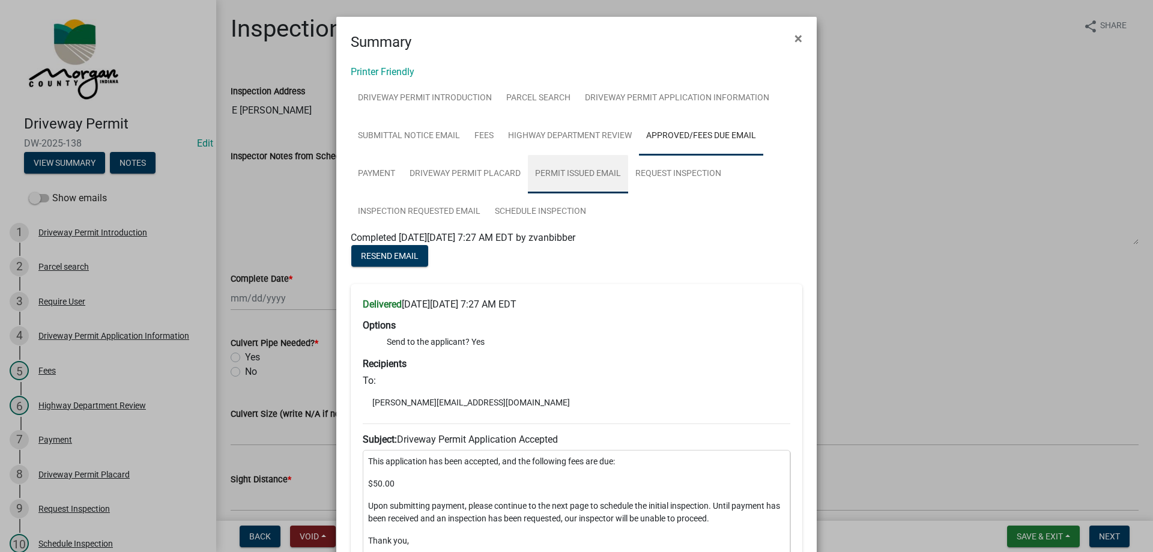
click at [593, 175] on link "Permit Issued Email" at bounding box center [578, 174] width 100 height 38
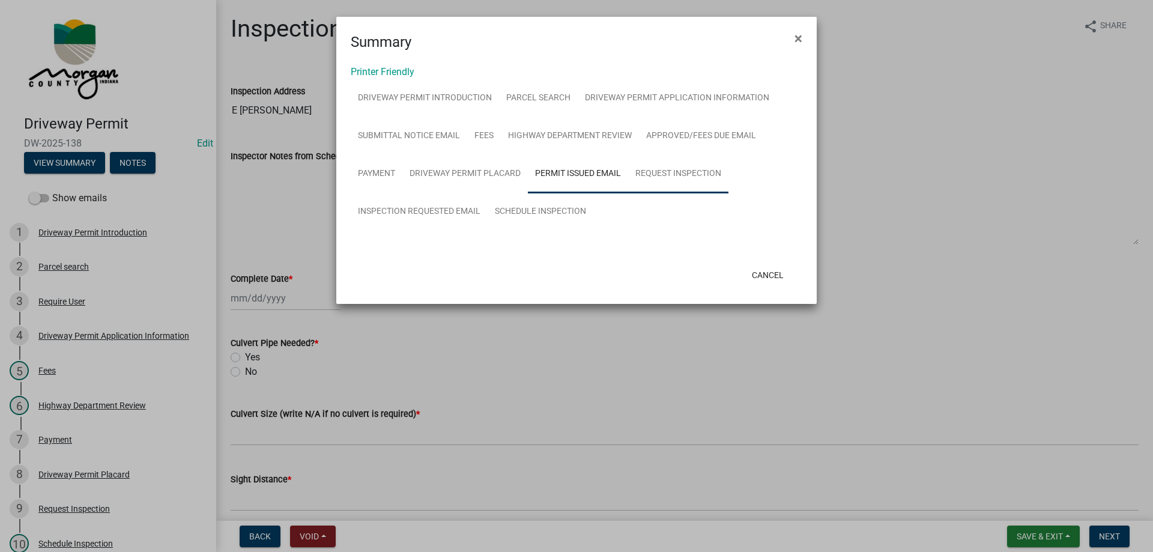
click at [667, 169] on link "Request Inspection" at bounding box center [678, 174] width 100 height 38
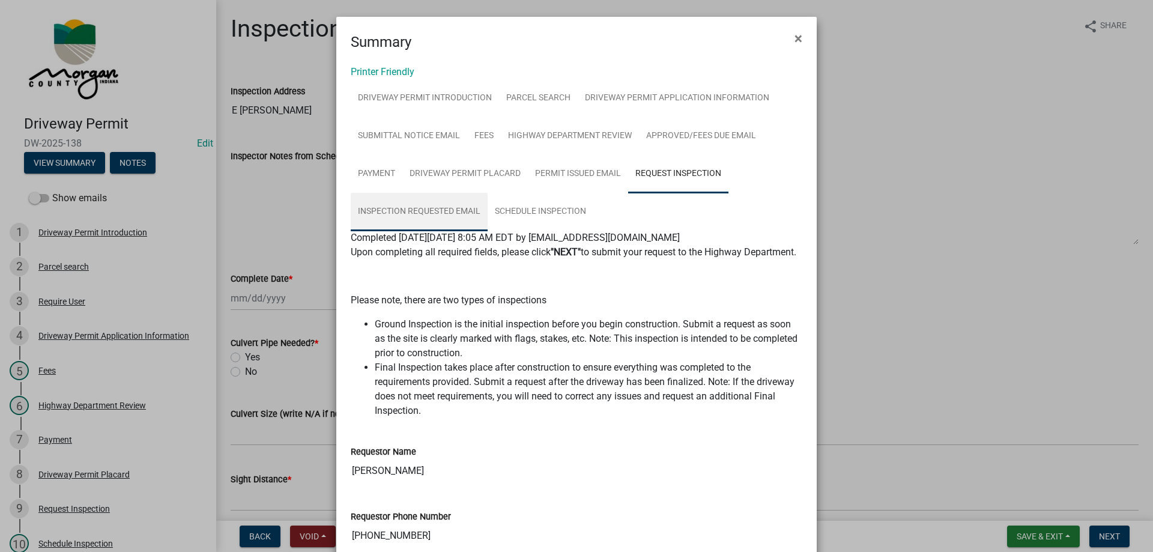
click at [439, 205] on link "Inspection Requested Email" at bounding box center [419, 212] width 137 height 38
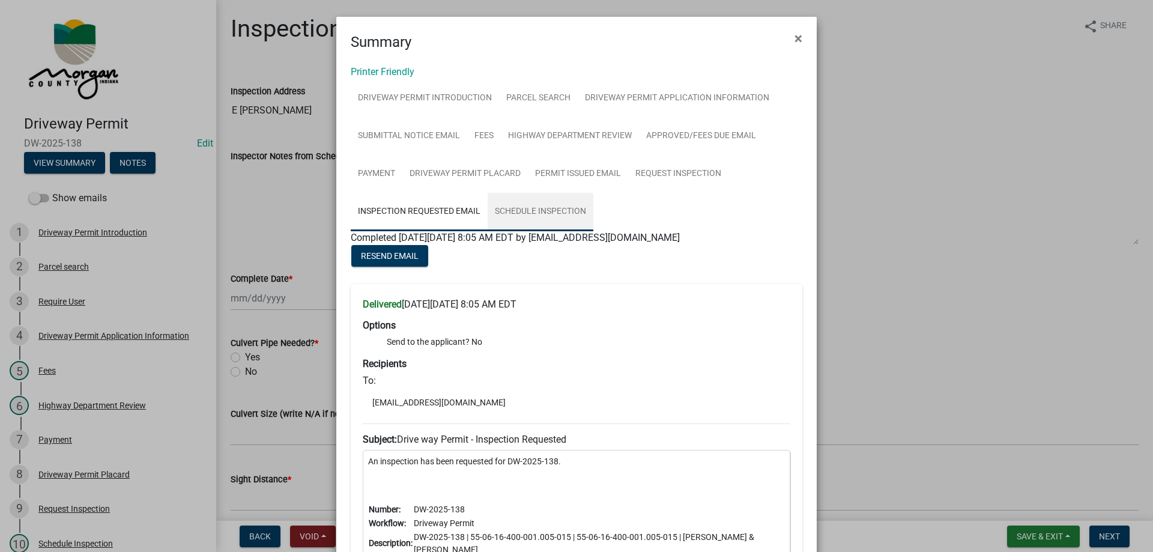
click at [551, 213] on link "Schedule Inspection" at bounding box center [540, 212] width 106 height 38
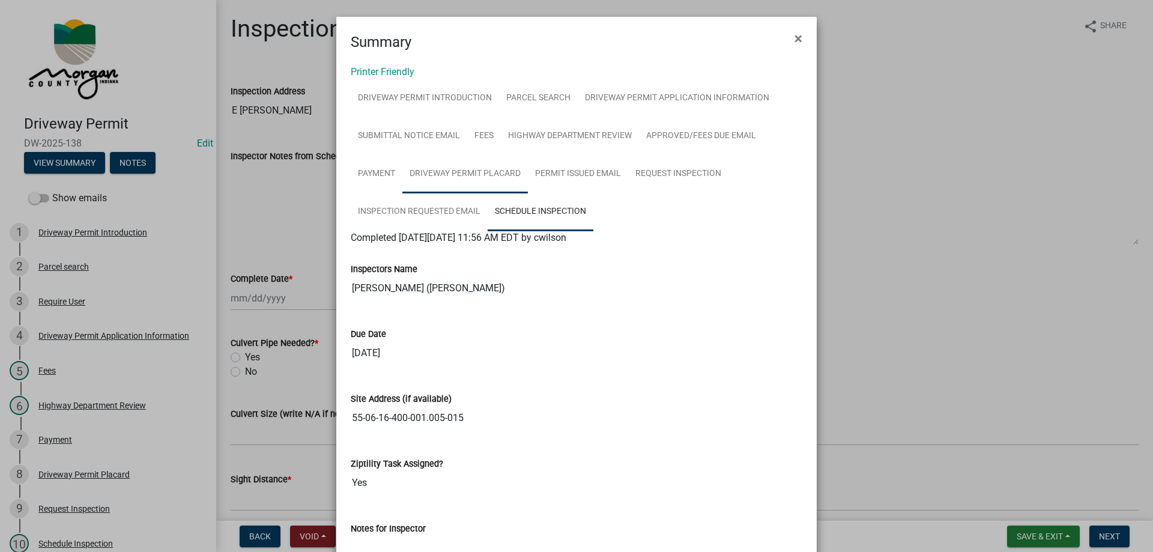
click at [479, 166] on link "Driveway Permit Placard" at bounding box center [464, 174] width 125 height 38
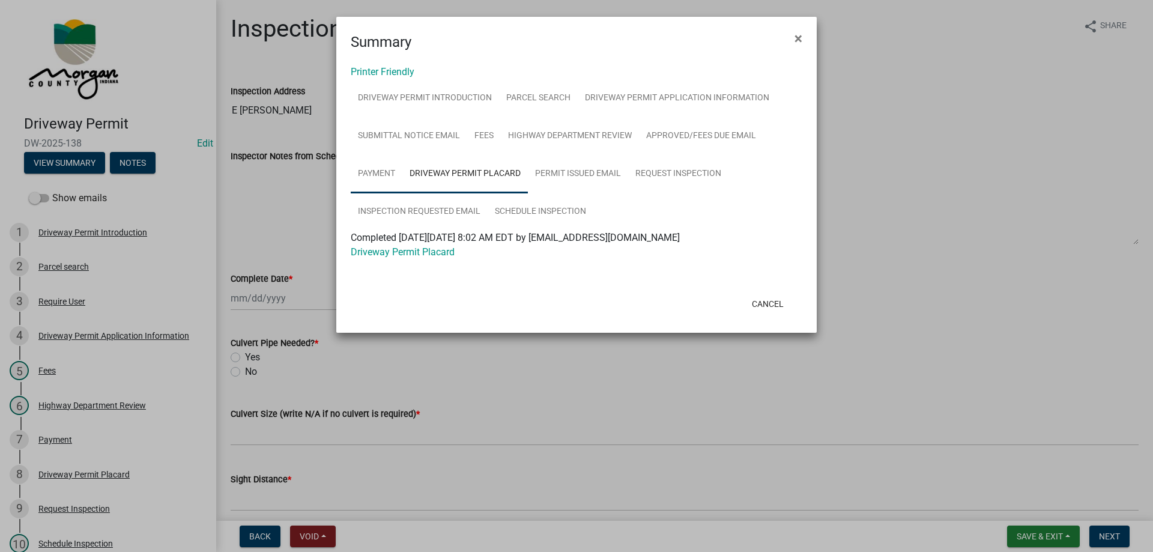
click at [373, 175] on link "Payment" at bounding box center [377, 174] width 52 height 38
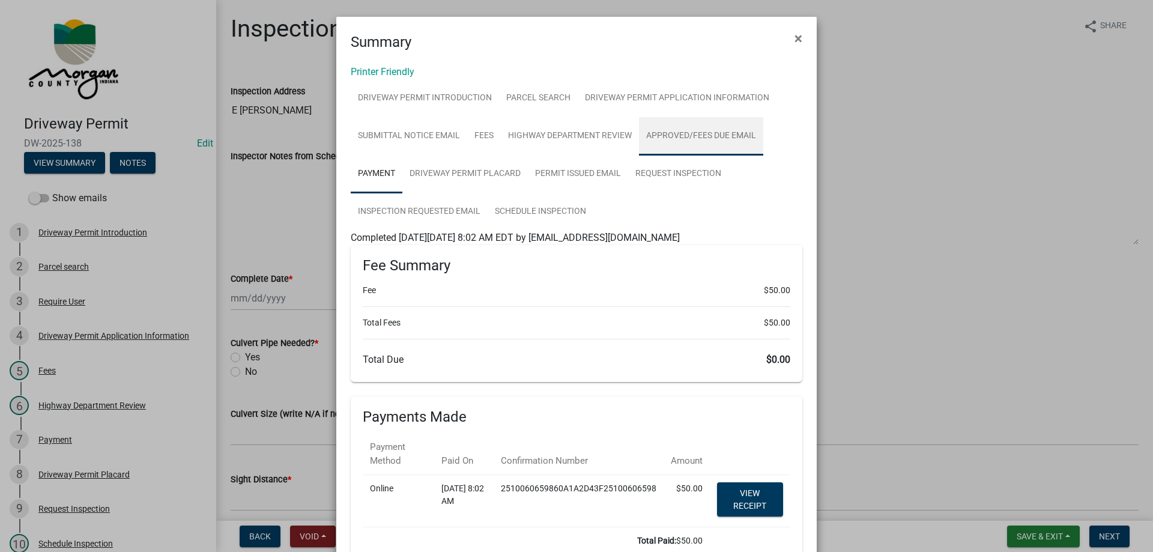
click at [653, 135] on link "Approved/Fees Due Email" at bounding box center [701, 136] width 124 height 38
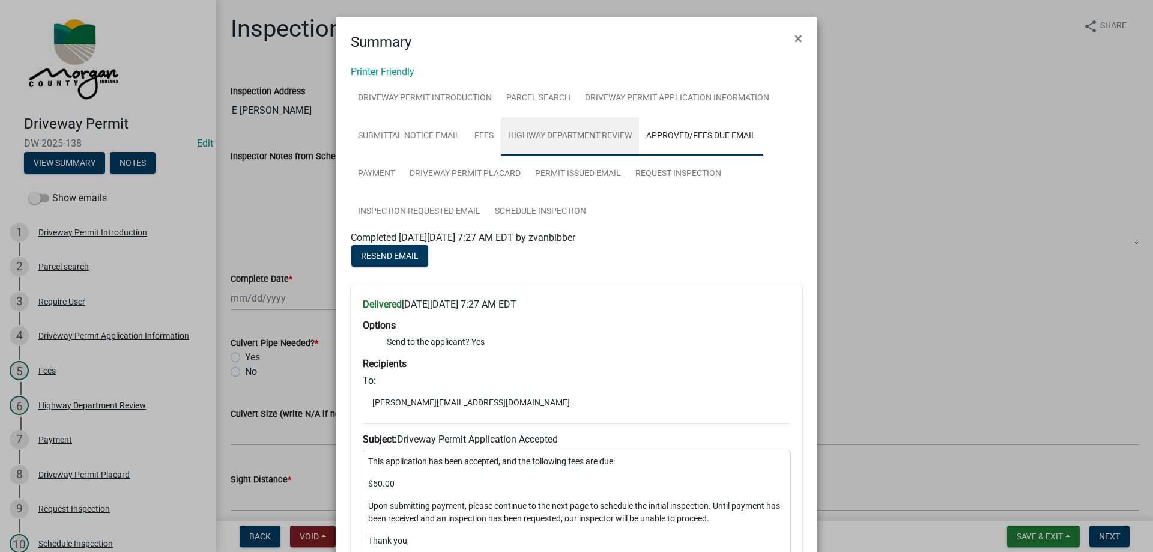
click at [604, 140] on link "Highway Department Review" at bounding box center [570, 136] width 138 height 38
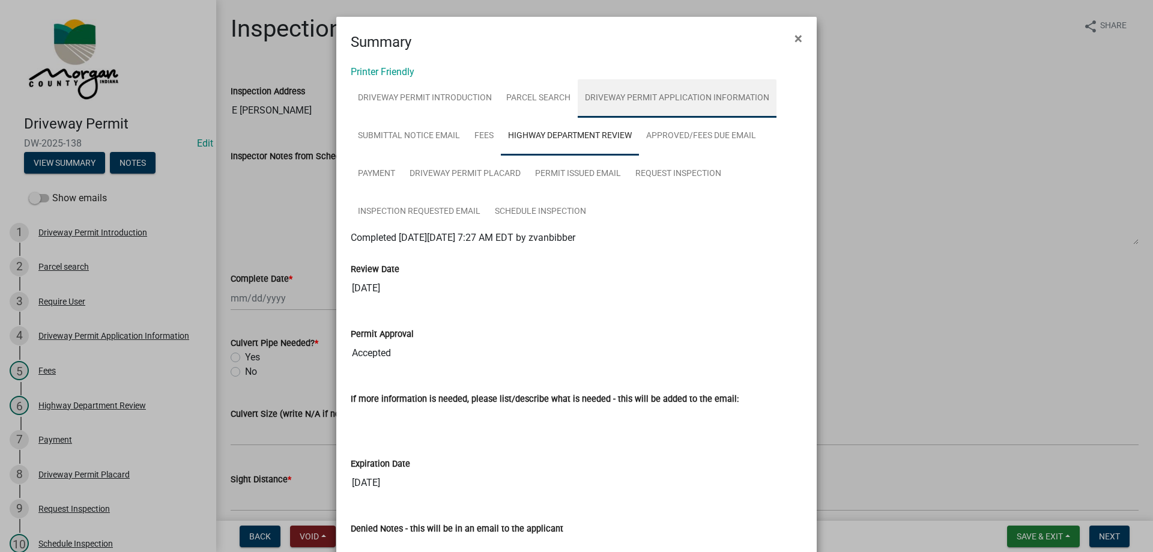
click at [653, 90] on link "Driveway Permit Application Information" at bounding box center [677, 98] width 199 height 38
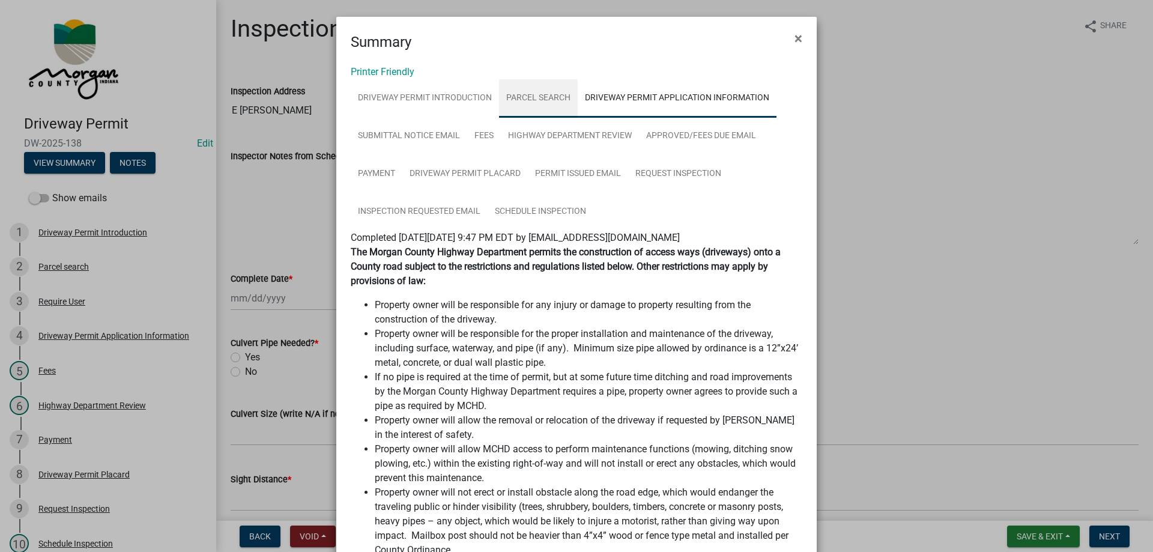
click at [513, 92] on link "Parcel search" at bounding box center [538, 98] width 79 height 38
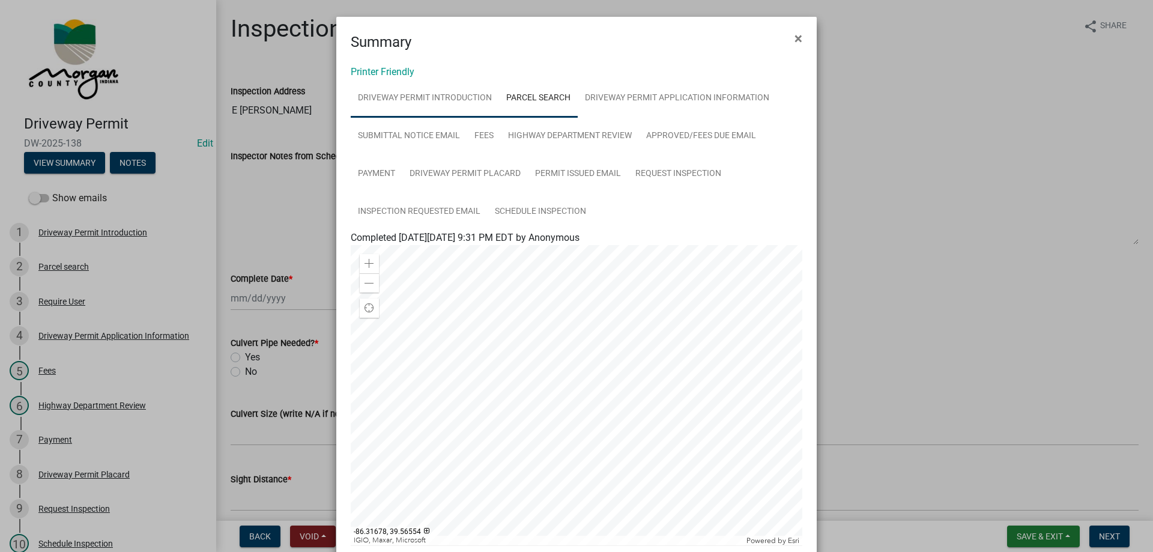
click at [423, 106] on link "Driveway Permit Introduction" at bounding box center [425, 98] width 148 height 38
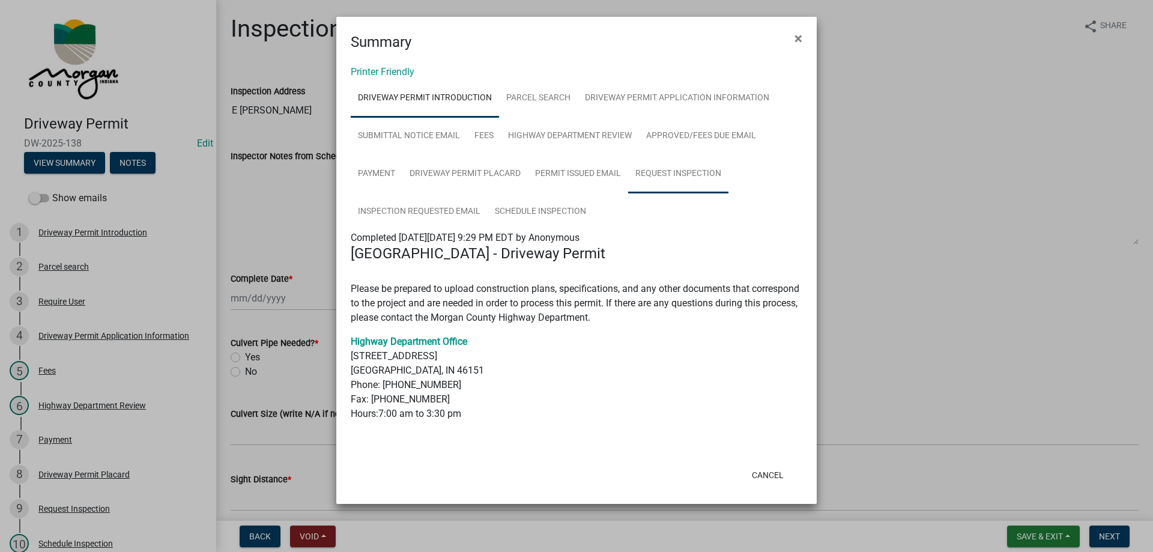
click at [676, 173] on link "Request Inspection" at bounding box center [678, 174] width 100 height 38
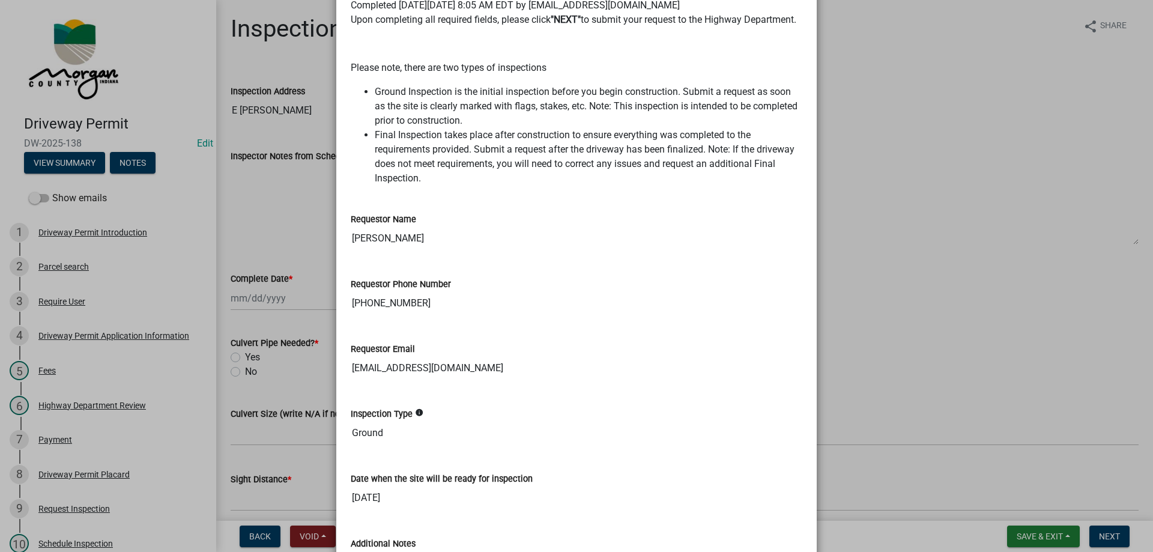
scroll to position [59, 0]
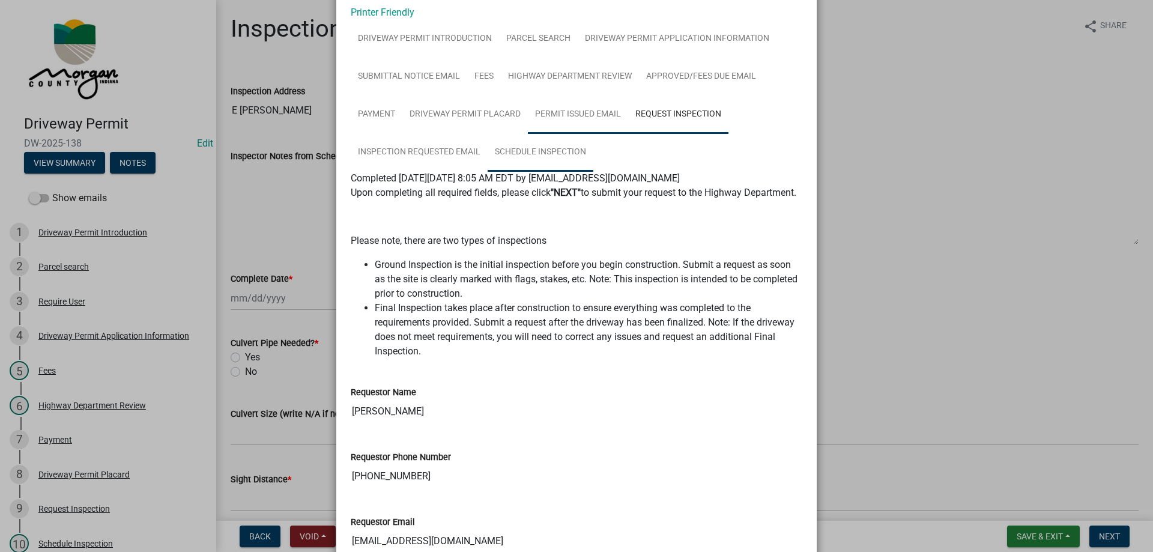
click at [554, 155] on link "Schedule Inspection" at bounding box center [540, 152] width 106 height 38
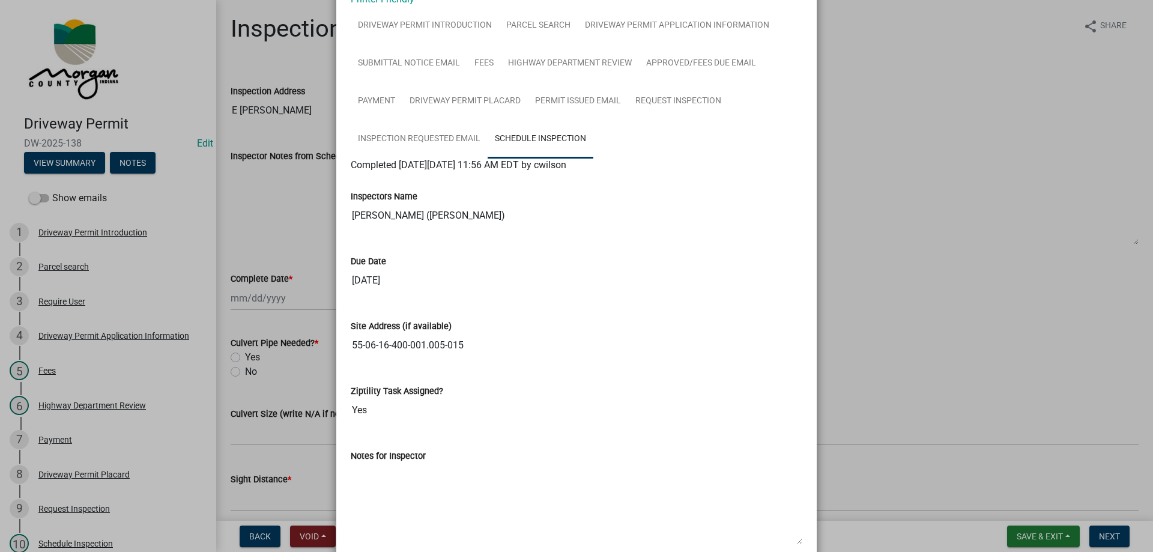
scroll to position [0, 0]
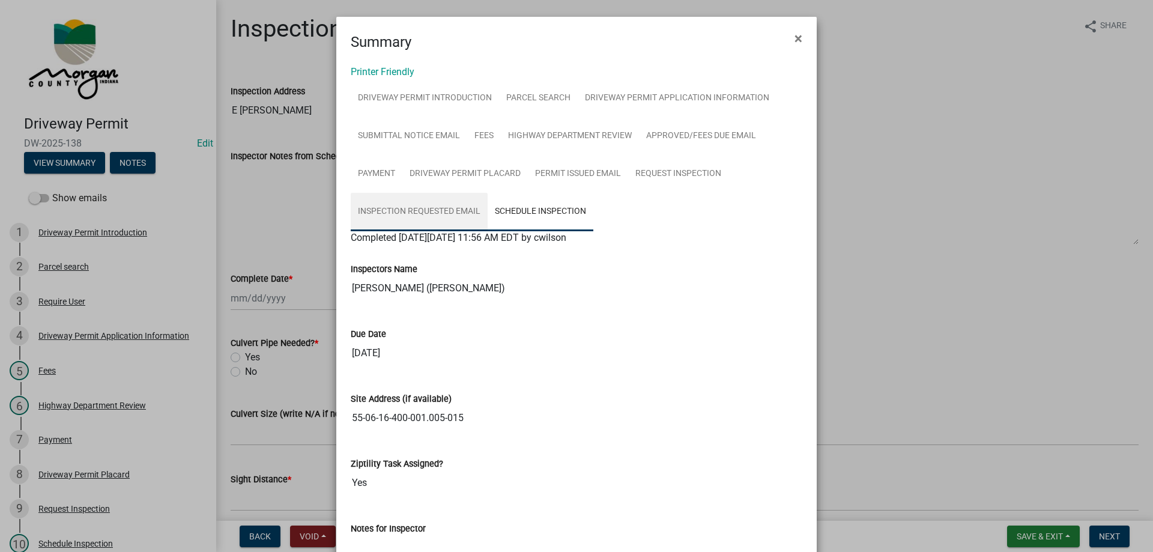
click at [390, 200] on link "Inspection Requested Email" at bounding box center [419, 212] width 137 height 38
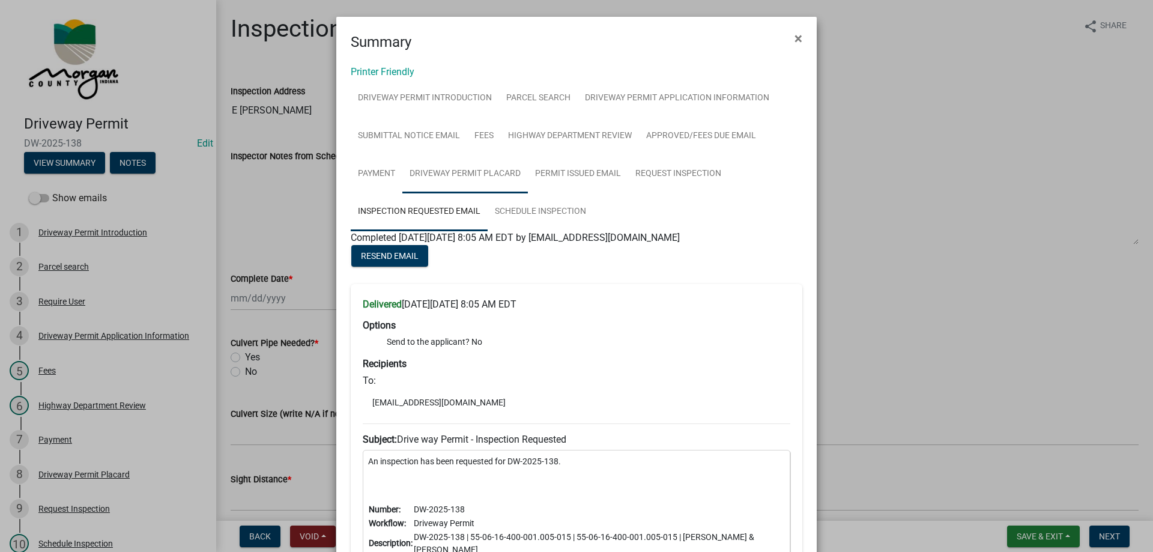
click at [457, 179] on link "Driveway Permit Placard" at bounding box center [464, 174] width 125 height 38
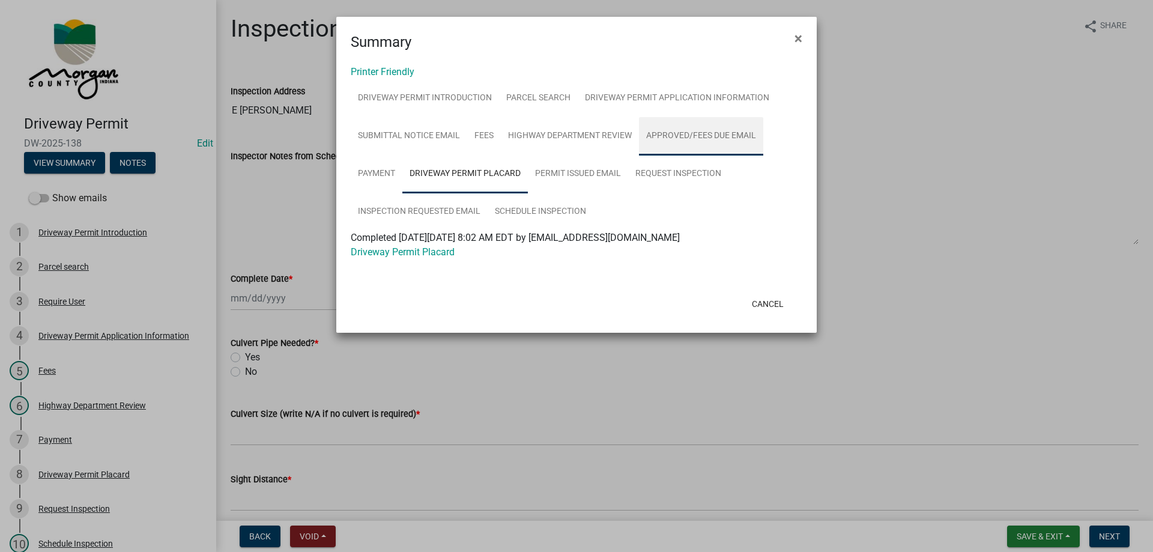
click at [693, 139] on link "Approved/Fees Due Email" at bounding box center [701, 136] width 124 height 38
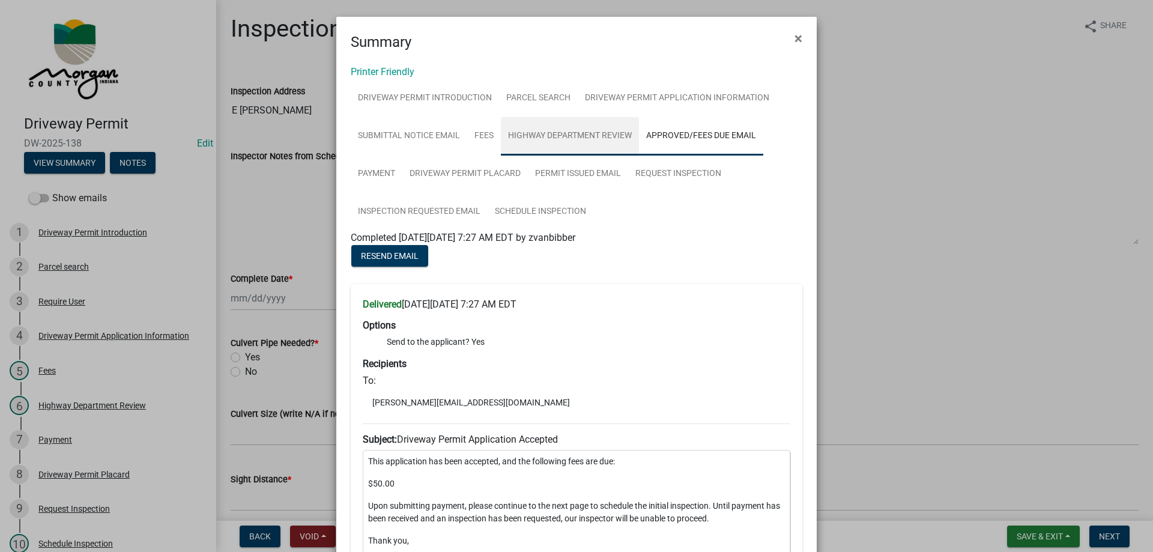
click at [543, 135] on link "Highway Department Review" at bounding box center [570, 136] width 138 height 38
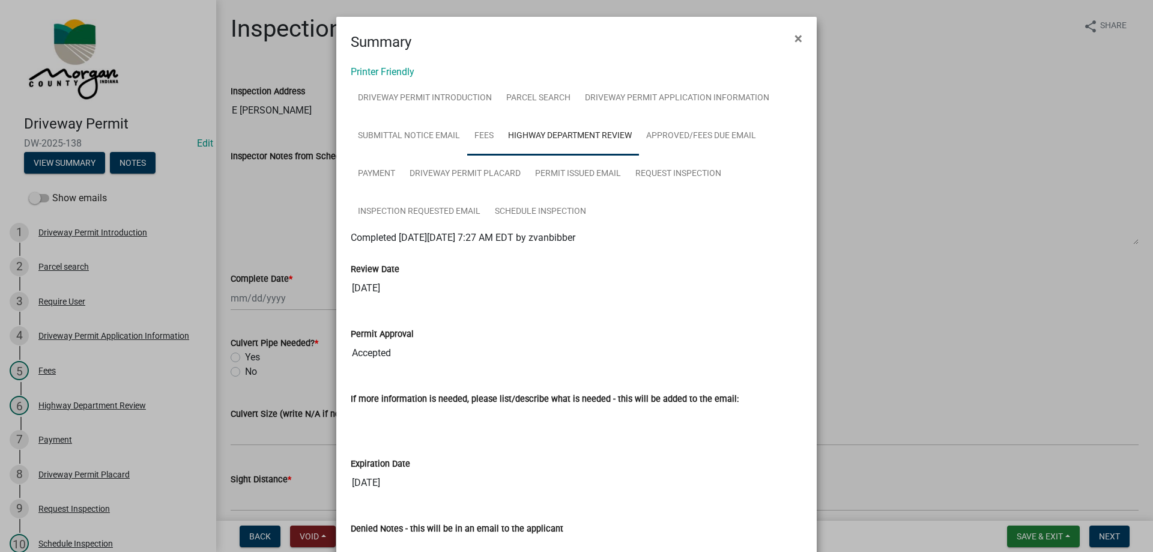
click at [483, 136] on link "Fees" at bounding box center [484, 136] width 34 height 38
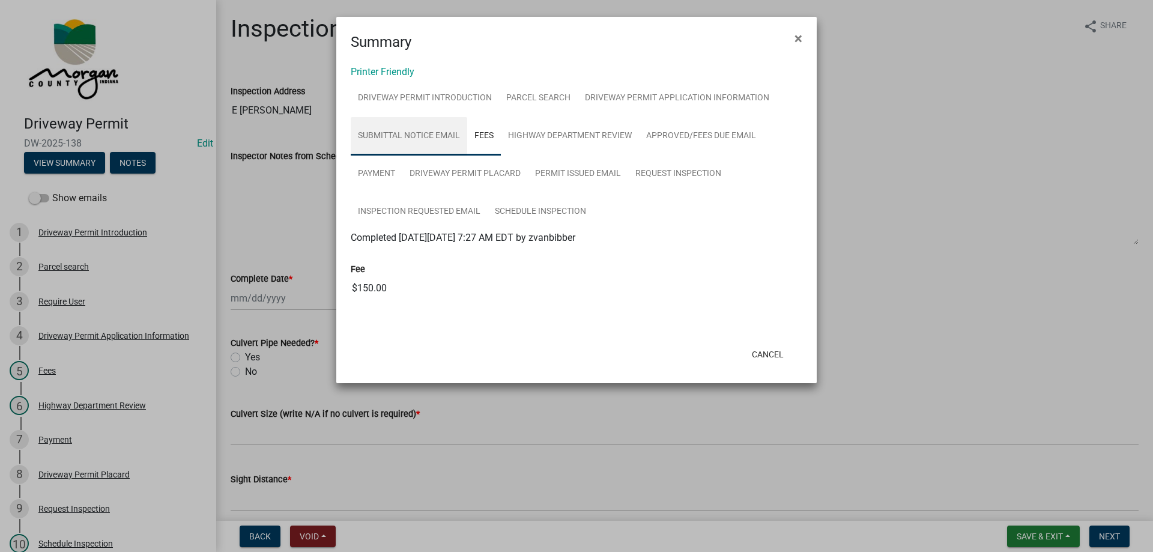
click at [392, 140] on link "Submittal Notice Email" at bounding box center [409, 136] width 116 height 38
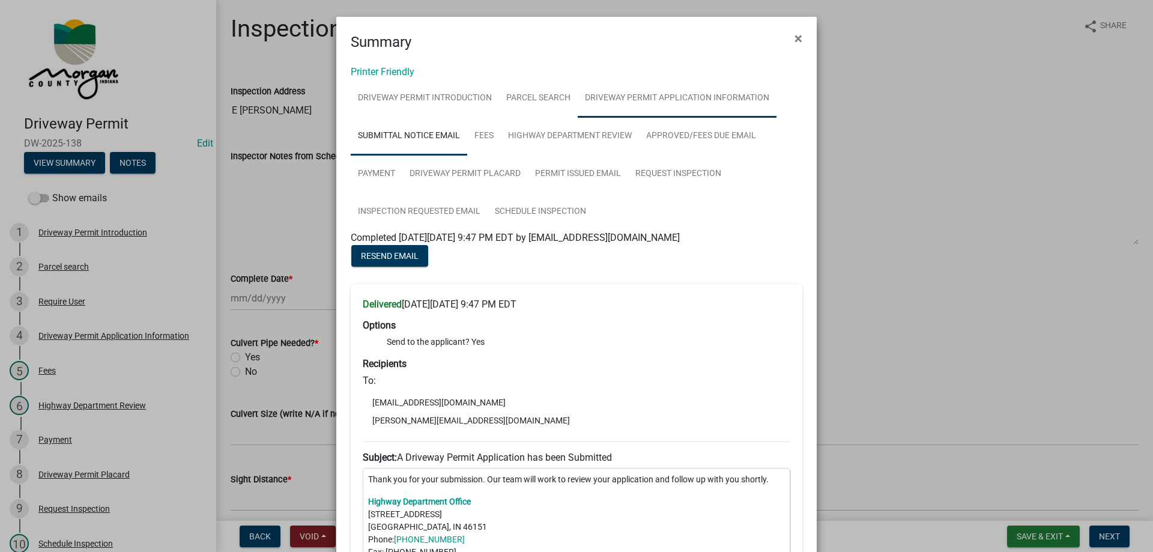
click at [713, 94] on link "Driveway Permit Application Information" at bounding box center [677, 98] width 199 height 38
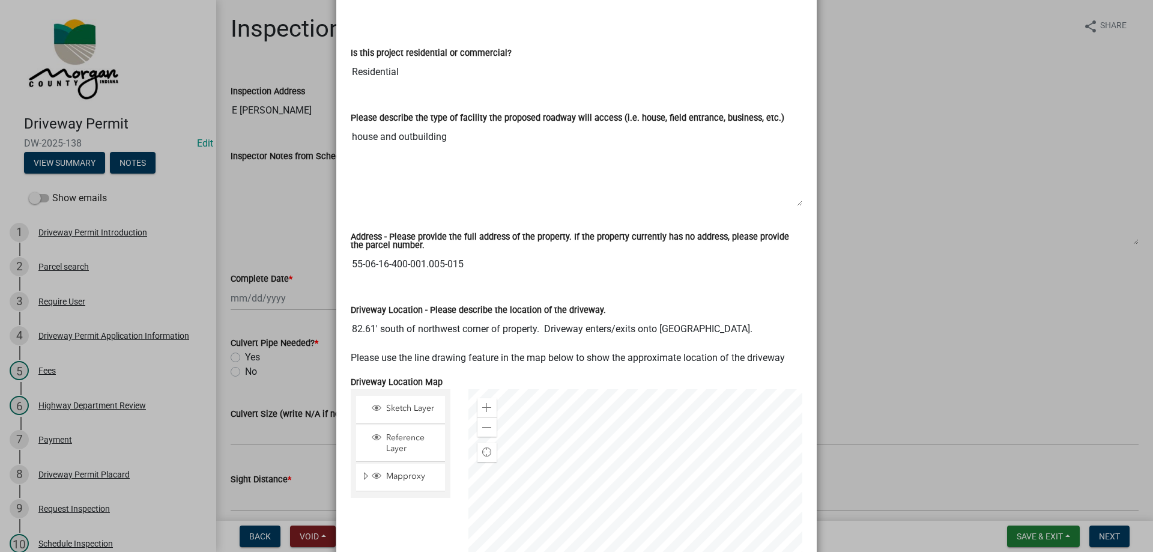
scroll to position [600, 0]
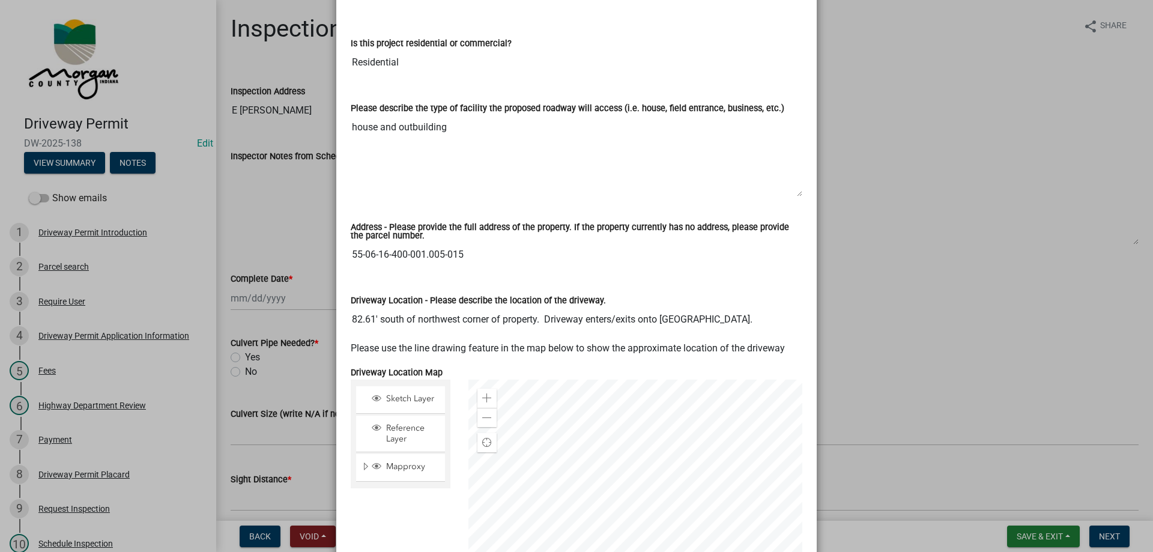
drag, startPoint x: 348, startPoint y: 305, endPoint x: 746, endPoint y: 319, distance: 397.7
click at [746, 319] on div "Driveway Location - Please describe the location of the driveway. 82.61' south …" at bounding box center [576, 308] width 469 height 65
click at [724, 307] on input "82.61' south of northwest corner of property. Driveway enters/exits onto [GEOGR…" at bounding box center [576, 319] width 451 height 24
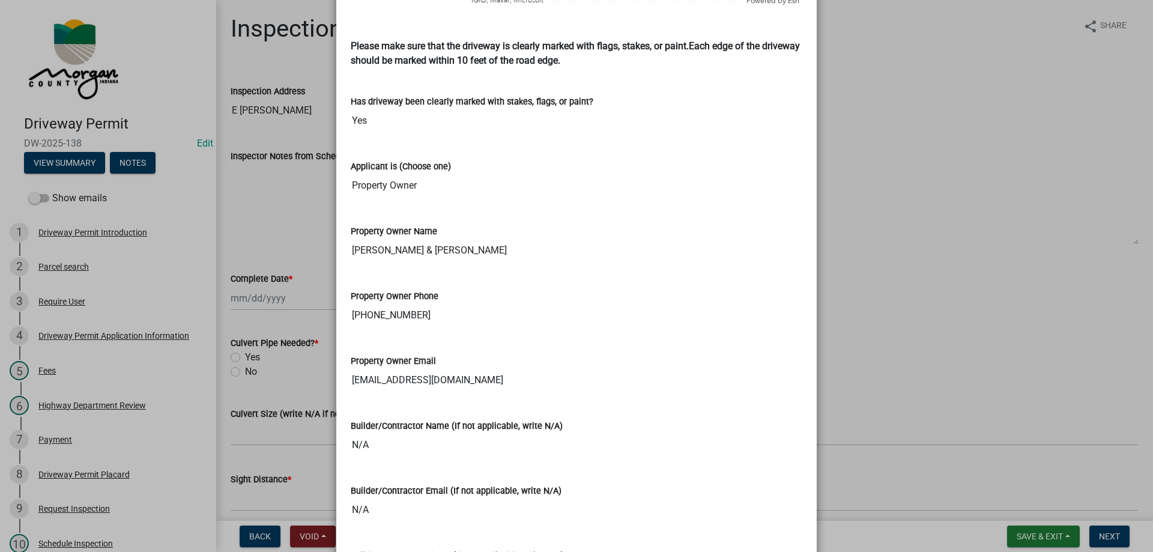
scroll to position [856, 0]
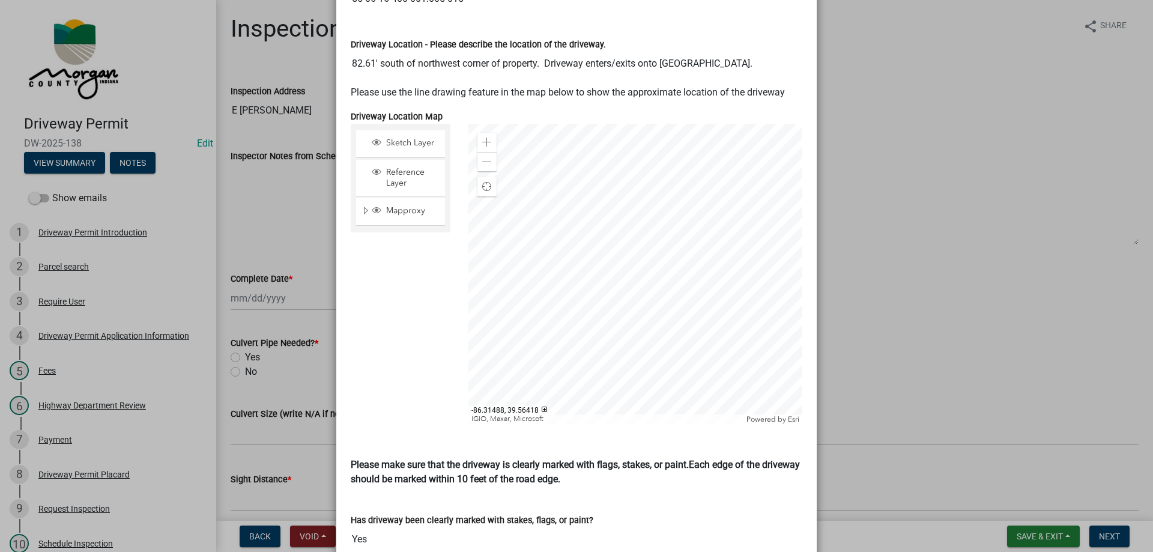
click at [1080, 342] on ngb-modal-window "Summary × Printer Friendly Driveway Permit Introduction Parcel search Driveway …" at bounding box center [576, 276] width 1153 height 552
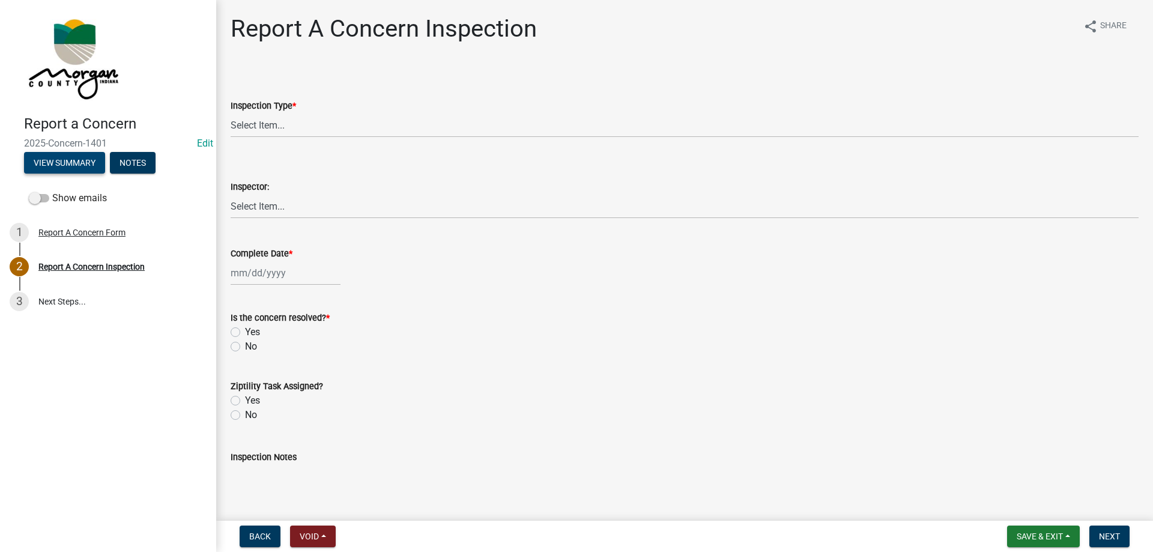
click at [64, 166] on button "View Summary" at bounding box center [64, 163] width 81 height 22
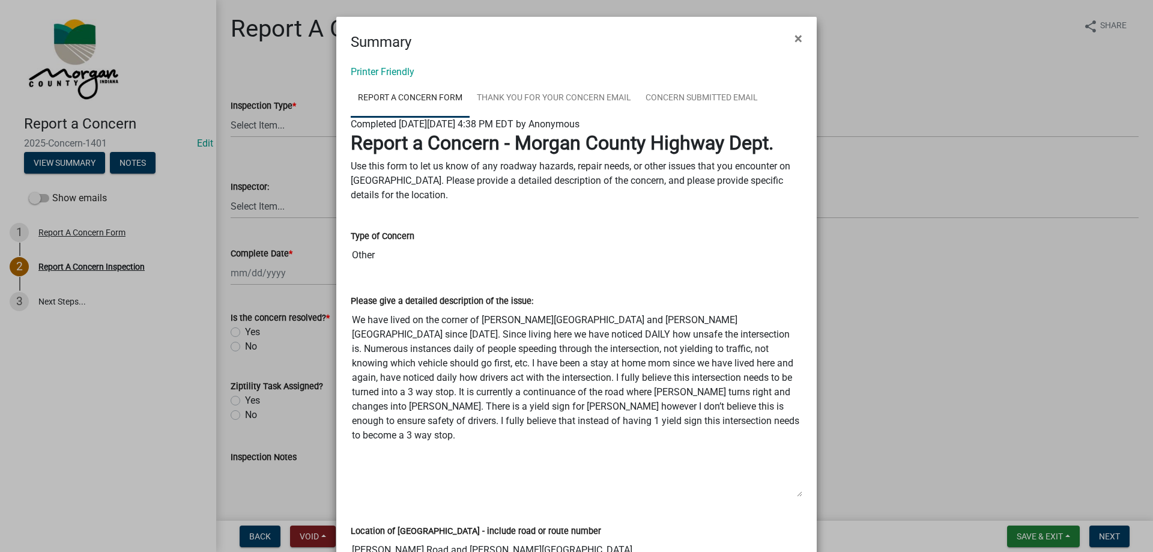
drag, startPoint x: 792, startPoint y: 388, endPoint x: 811, endPoint y: 499, distance: 112.1
click at [811, 499] on div "Printer Friendly Report A Concern Form Thank You for Your Concern Email Concern…" at bounding box center [576, 517] width 480 height 929
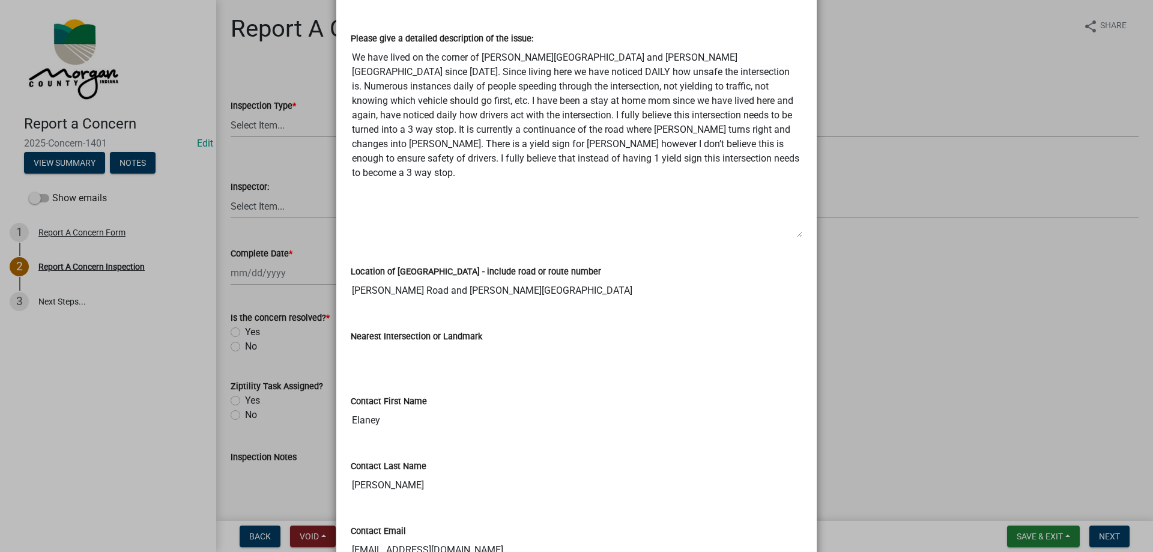
scroll to position [255, 0]
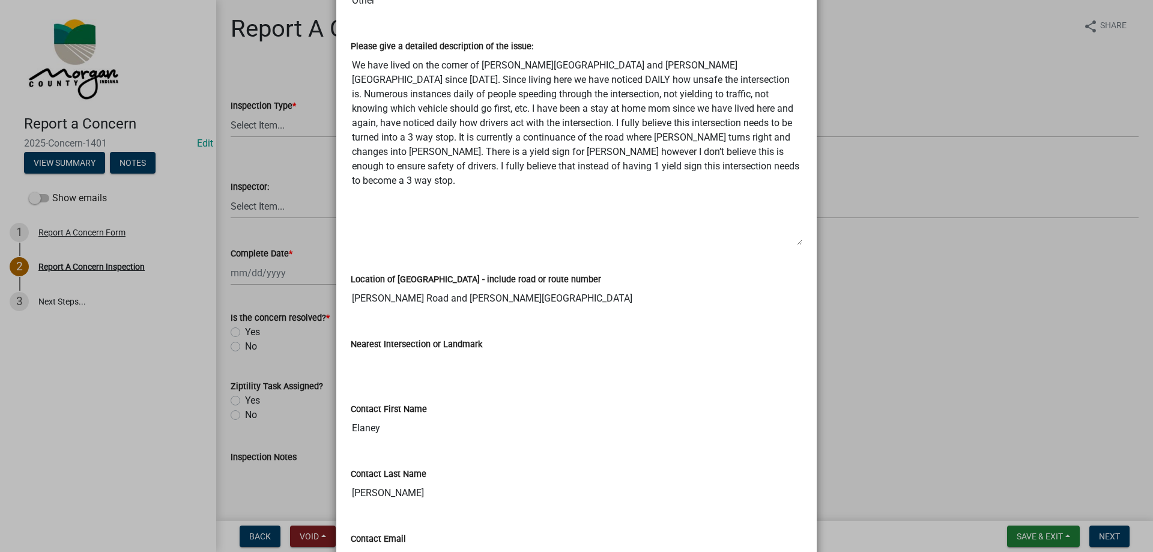
drag, startPoint x: 348, startPoint y: 61, endPoint x: 660, endPoint y: 186, distance: 337.0
click at [660, 186] on textarea "We have lived on the corner of McClure Road and Evans Road since April of 2021.…" at bounding box center [576, 149] width 451 height 192
drag, startPoint x: 346, startPoint y: 294, endPoint x: 569, endPoint y: 319, distance: 224.2
click at [569, 319] on div "Location of Concern - include road or route number Evans Road and McClure Road" at bounding box center [576, 287] width 469 height 65
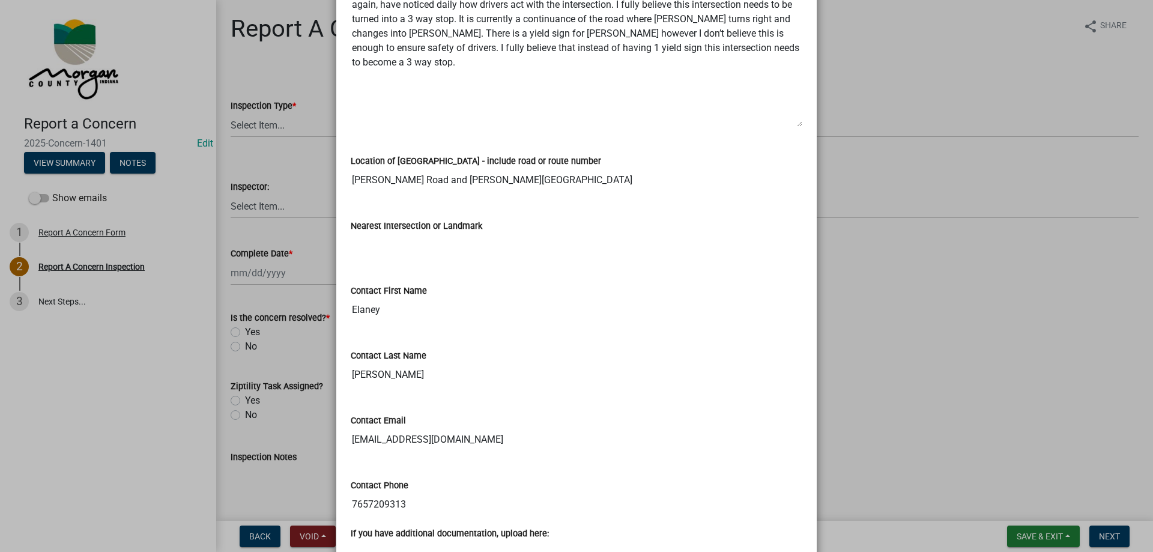
scroll to position [375, 0]
click at [444, 308] on input "Elaney" at bounding box center [576, 308] width 451 height 24
click at [396, 312] on input "Elaney" at bounding box center [576, 308] width 451 height 24
click at [406, 363] on input "Workman" at bounding box center [576, 373] width 451 height 24
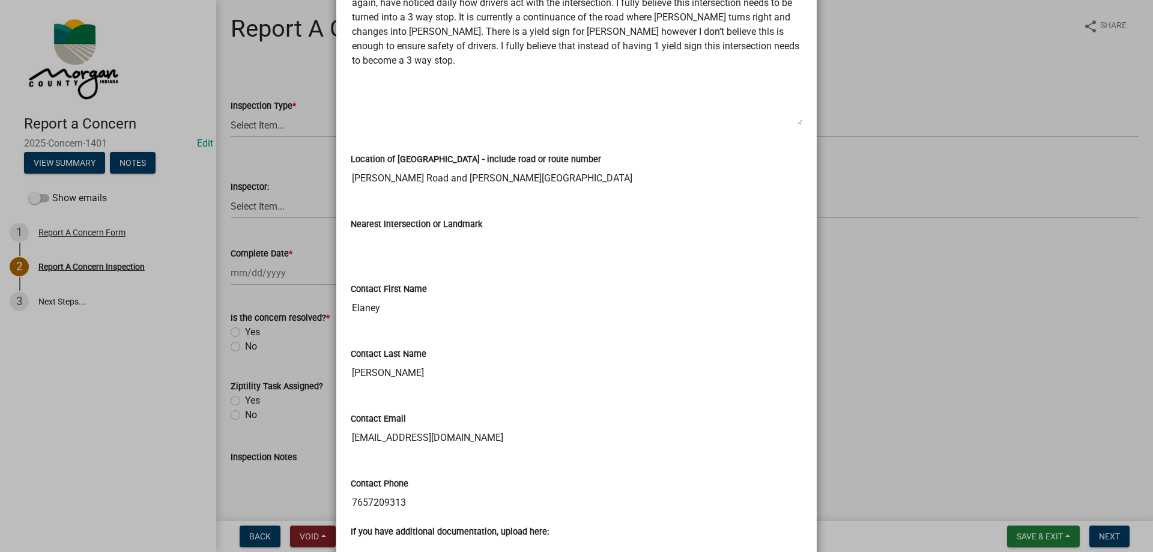
click at [406, 363] on input "Workman" at bounding box center [576, 373] width 451 height 24
click at [406, 444] on input "edt1298@gmail.com" at bounding box center [576, 438] width 451 height 24
click at [406, 439] on input "edt1298@gmail.com" at bounding box center [576, 438] width 451 height 24
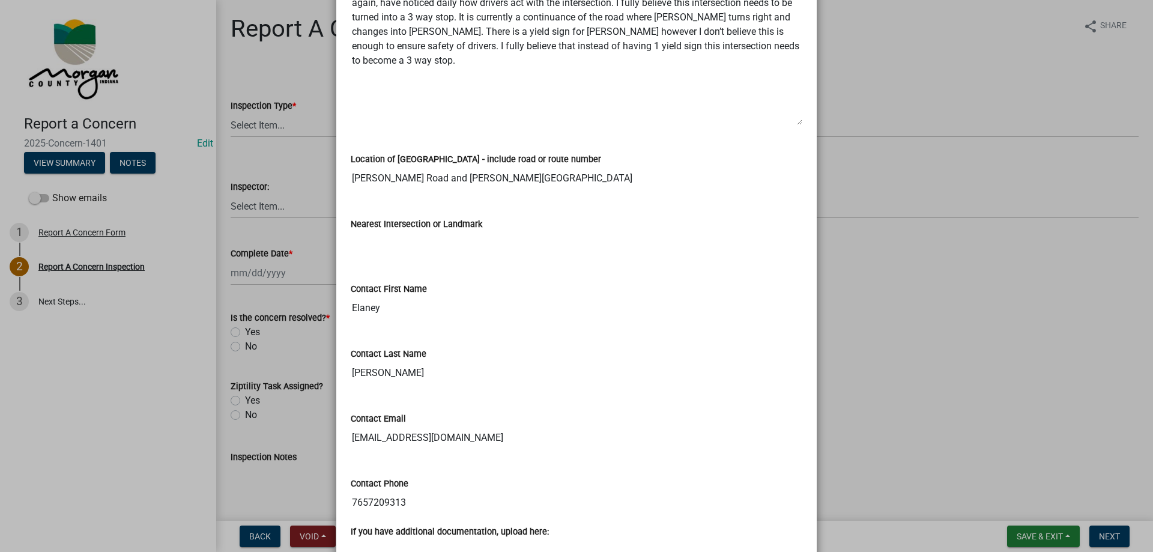
click at [406, 439] on input "edt1298@gmail.com" at bounding box center [576, 438] width 451 height 24
click at [382, 492] on input "7657209313" at bounding box center [576, 502] width 451 height 24
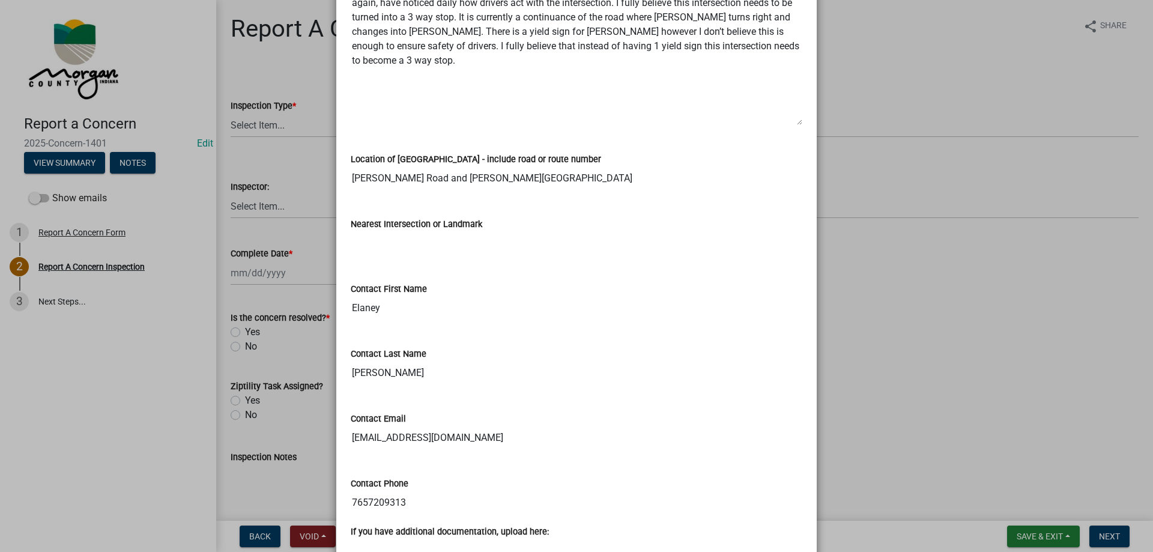
scroll to position [495, 0]
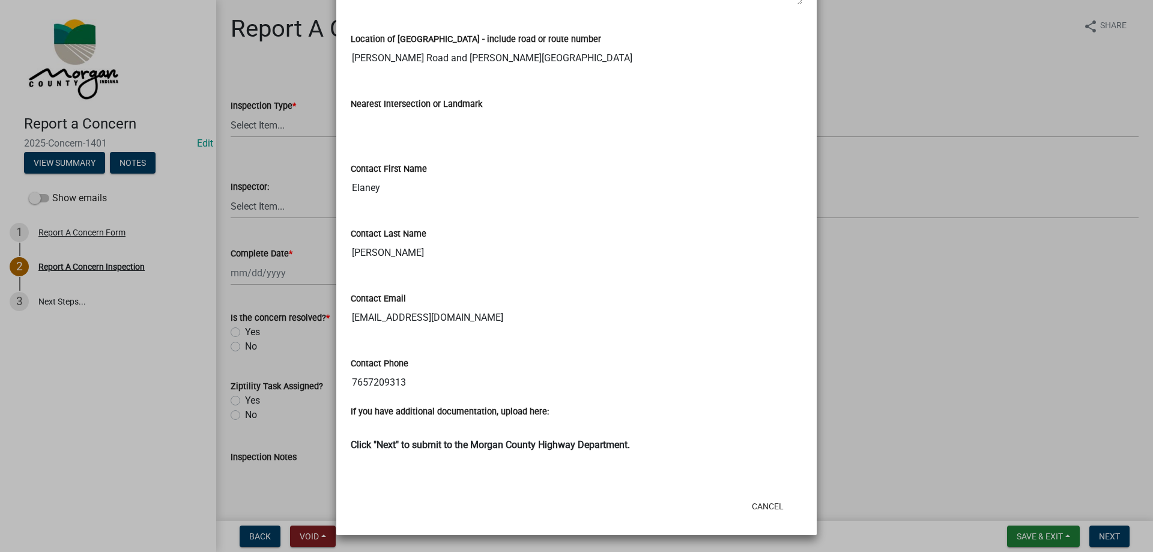
click at [987, 322] on ngb-modal-window "Summary × Printer Friendly Report A Concern Form Thank You for Your Concern Ema…" at bounding box center [576, 276] width 1153 height 552
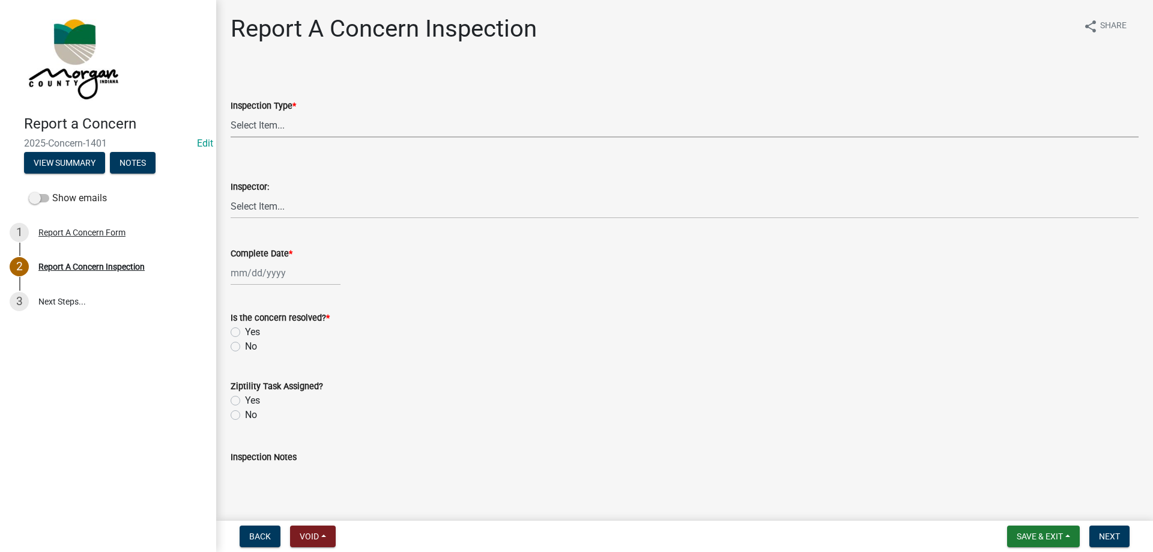
click at [301, 128] on select "Select Item... Pot Hole Patching Ditch Tree Sign Mowing Culvert Other" at bounding box center [685, 125] width 908 height 25
click at [231, 113] on select "Select Item... Pot Hole Patching Ditch Tree Sign Mowing Culvert Other" at bounding box center [685, 125] width 908 height 25
select select "ae45dafc-71fa-4eb1-9c8e-c75b19ef8934"
click at [267, 208] on select "Select Item... Charlie Wilson Justin Schneck Ron Owens John Grenier Eddie Fishe…" at bounding box center [685, 206] width 908 height 25
click at [231, 194] on select "Select Item... Charlie Wilson Justin Schneck Ron Owens John Grenier Eddie Fishe…" at bounding box center [685, 206] width 908 height 25
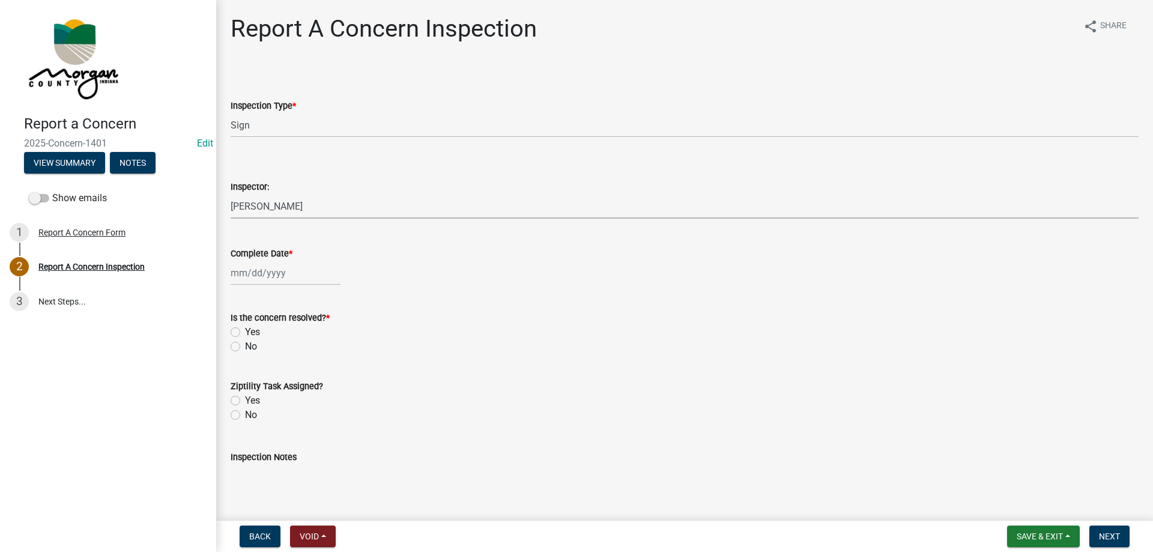
select select "8bda91b2-ac7b-41e2-ae5b-cef6dd645a83"
select select "10"
select select "2025"
drag, startPoint x: 246, startPoint y: 275, endPoint x: 246, endPoint y: 288, distance: 12.6
click at [246, 275] on div "Jan Feb Mar Apr May Jun Jul Aug Sep Oct Nov Dec 1525 1526 1527 1528 1529 1530 1…" at bounding box center [286, 273] width 110 height 25
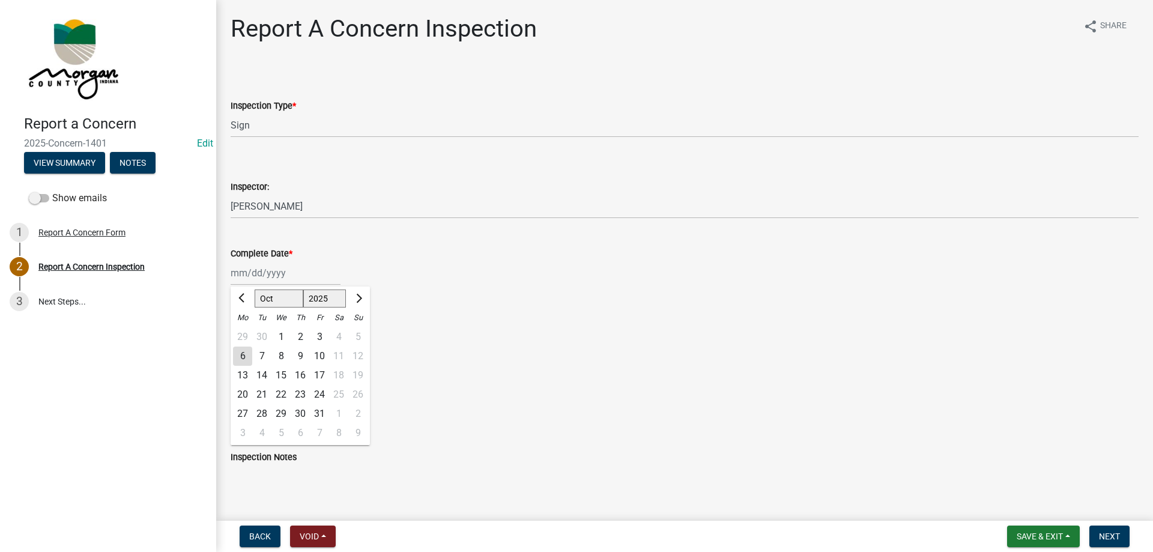
click at [239, 358] on div "6" at bounding box center [242, 355] width 19 height 19
type input "[DATE]"
click at [245, 335] on label "Yes" at bounding box center [252, 332] width 15 height 14
click at [245, 333] on input "Yes" at bounding box center [249, 329] width 8 height 8
radio input "true"
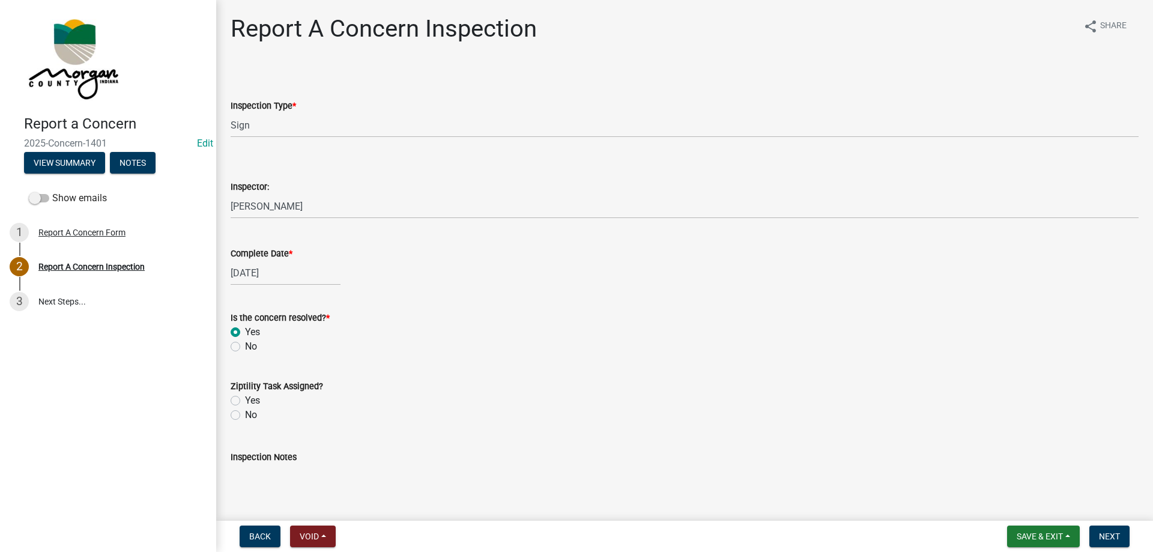
click at [245, 417] on label "No" at bounding box center [251, 415] width 12 height 14
click at [245, 415] on input "No" at bounding box center [249, 412] width 8 height 8
radio input "true"
click at [243, 480] on textarea "Inspection Notes" at bounding box center [685, 492] width 908 height 56
type textarea "email sent to Eddie and Justin"
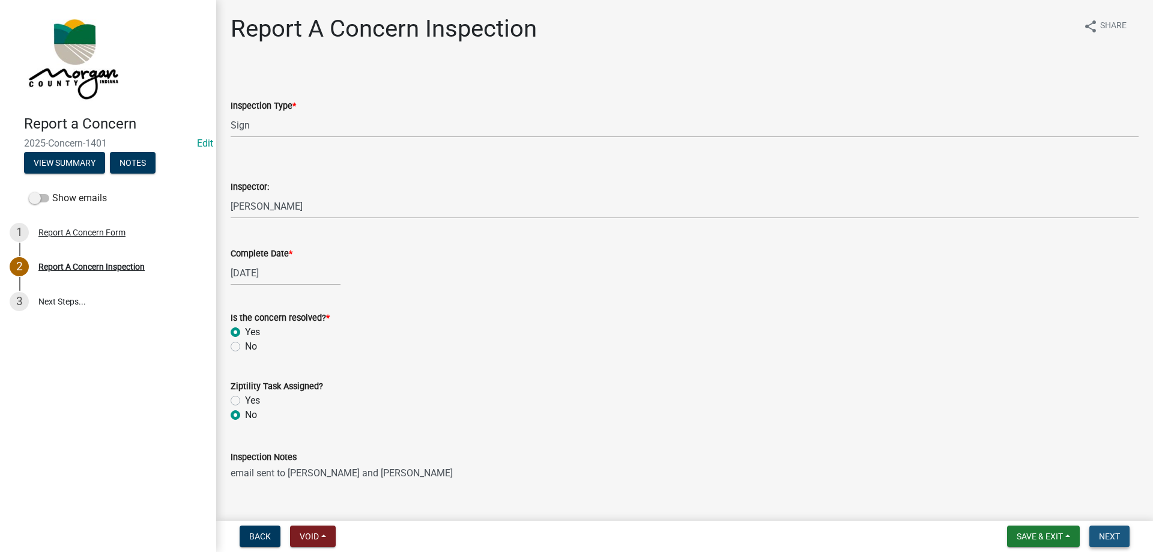
click at [1099, 536] on span "Next" at bounding box center [1109, 536] width 21 height 10
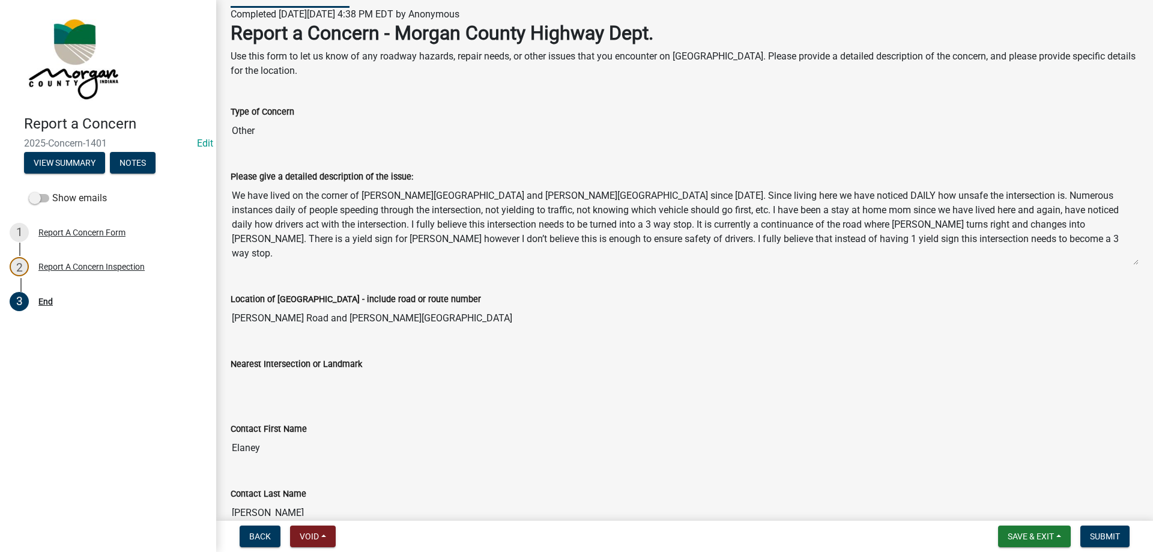
scroll to position [120, 0]
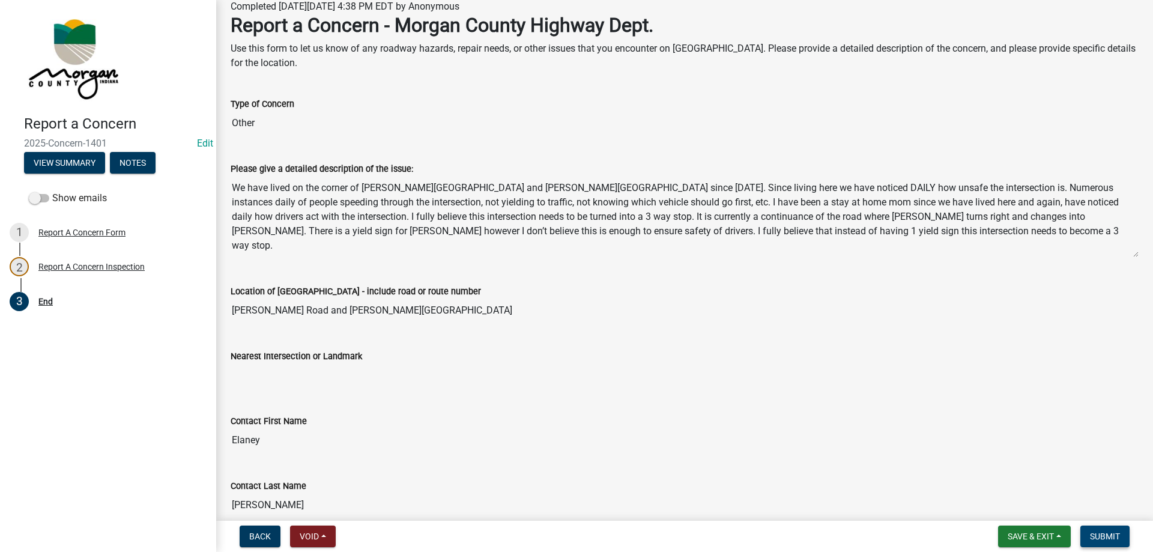
click at [1090, 535] on span "Submit" at bounding box center [1105, 536] width 30 height 10
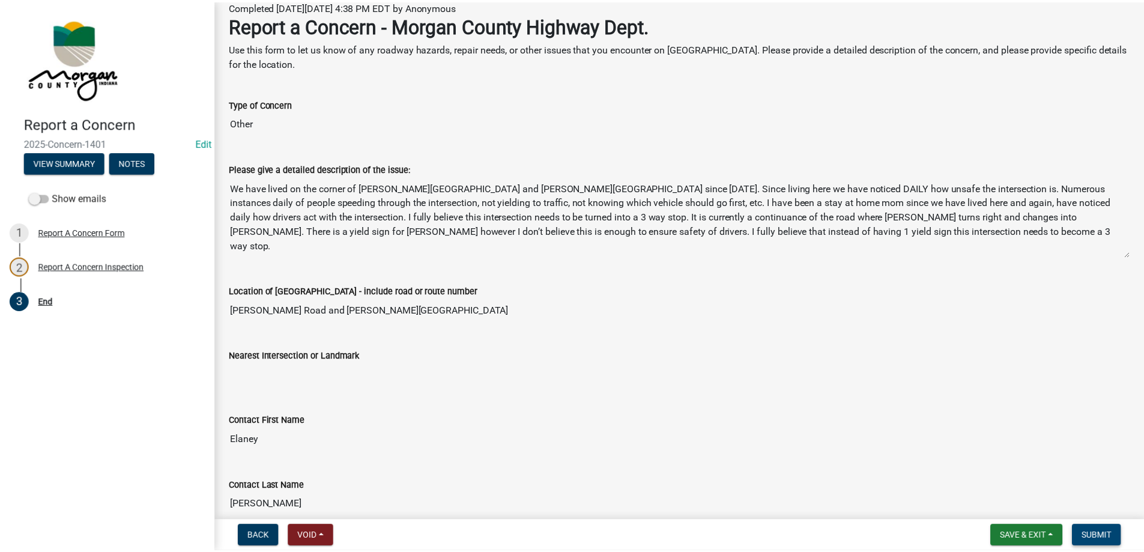
scroll to position [0, 0]
